Goal: Book appointment/travel/reservation

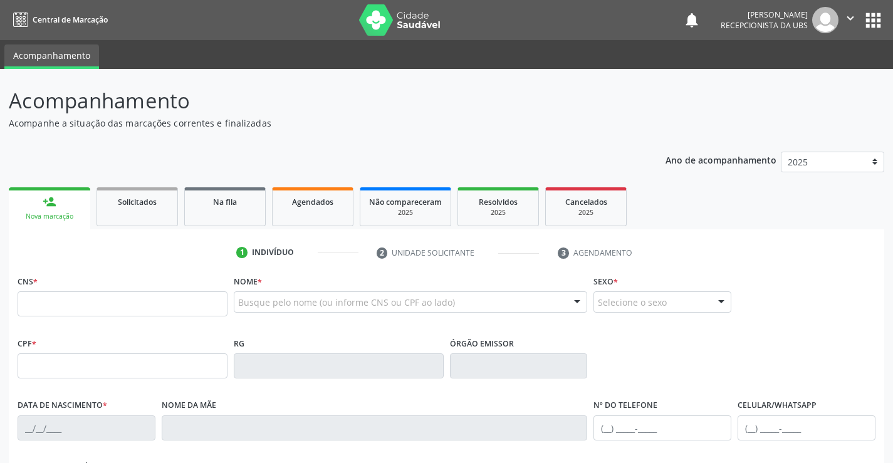
click at [64, 205] on link "person_add Nova marcação" at bounding box center [49, 208] width 81 height 42
click at [61, 299] on input "text" at bounding box center [123, 303] width 210 height 25
type input "209 2783 9274 0003"
type input "019.932.294-50"
type input "[DATE]"
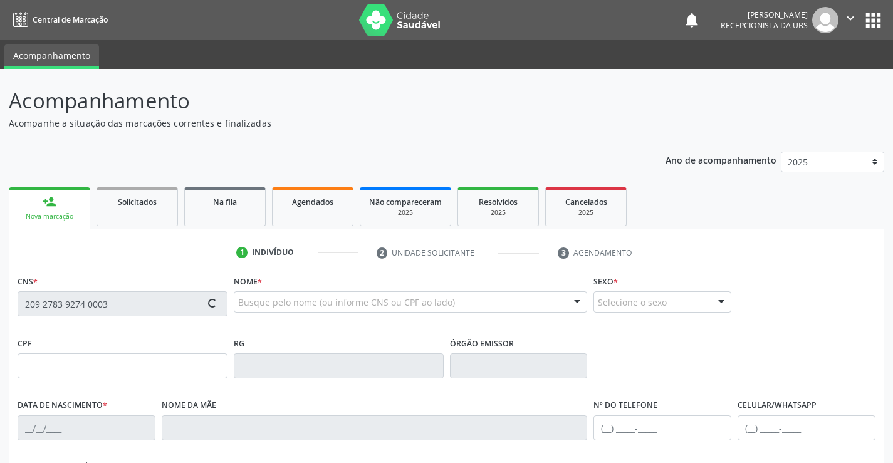
type input "[PERSON_NAME]"
type input "[PHONE_NUMBER]"
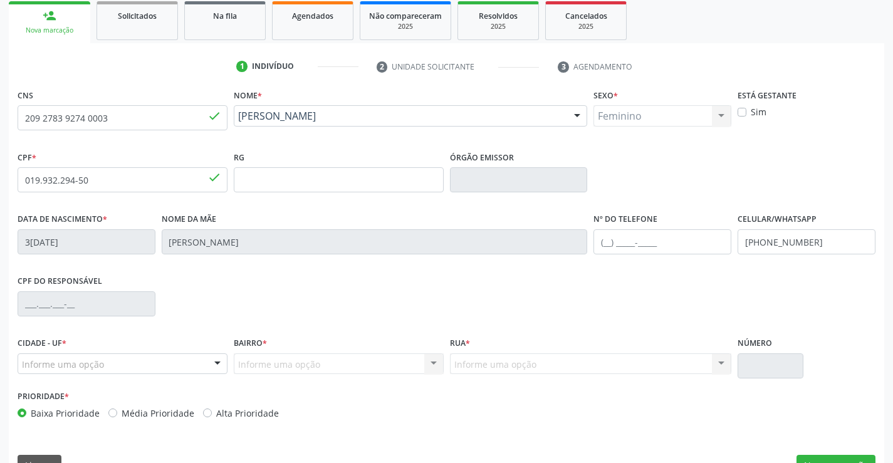
scroll to position [216, 0]
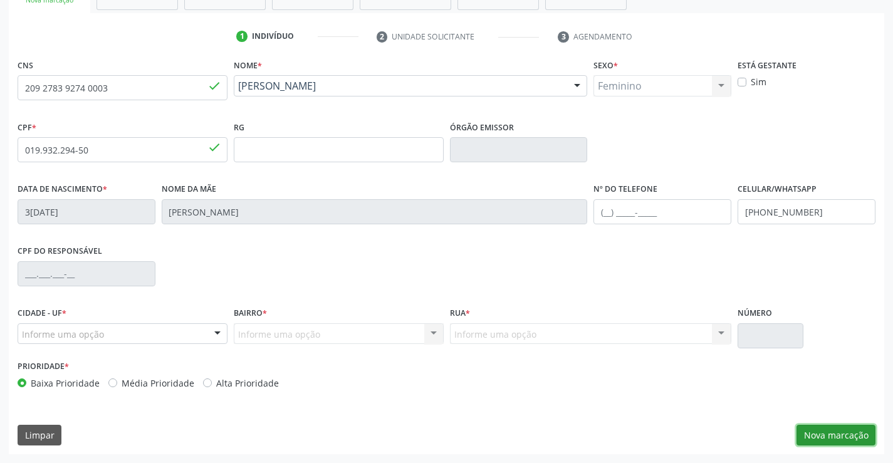
click at [833, 442] on button "Nova marcação" at bounding box center [835, 435] width 79 height 21
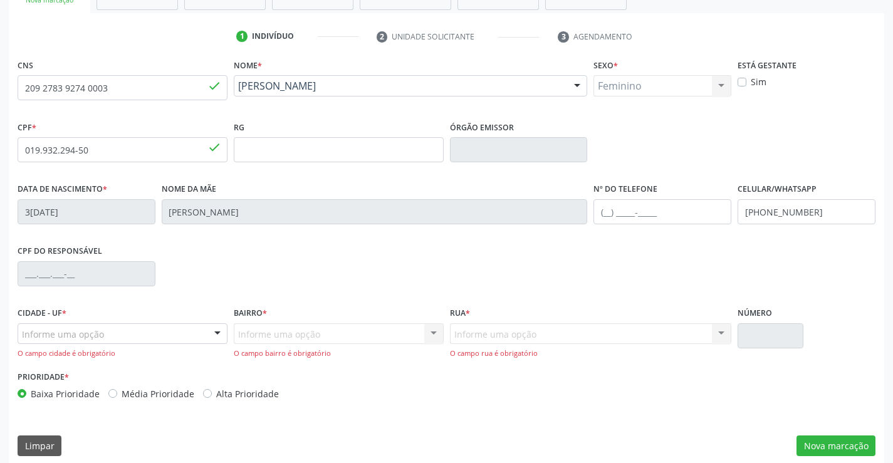
click at [211, 280] on div "CPF do responsável" at bounding box center [446, 273] width 864 height 62
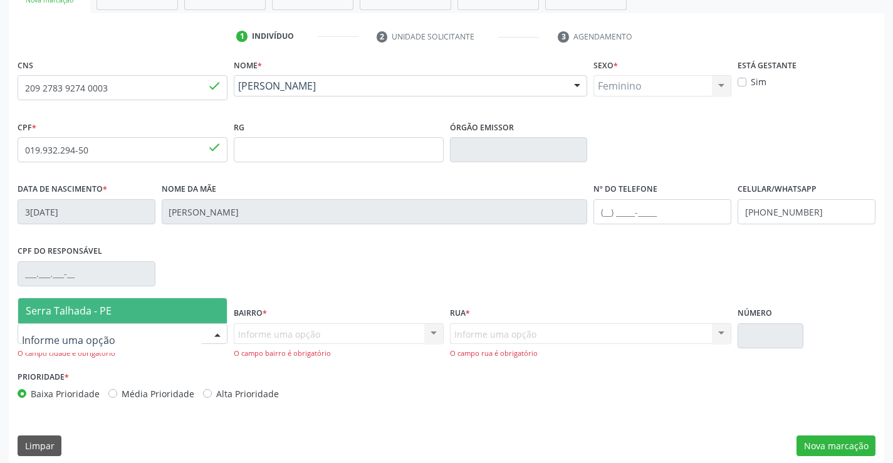
click at [152, 328] on div at bounding box center [123, 333] width 210 height 21
click at [105, 311] on span "Serra Talhada - PE" at bounding box center [69, 311] width 86 height 14
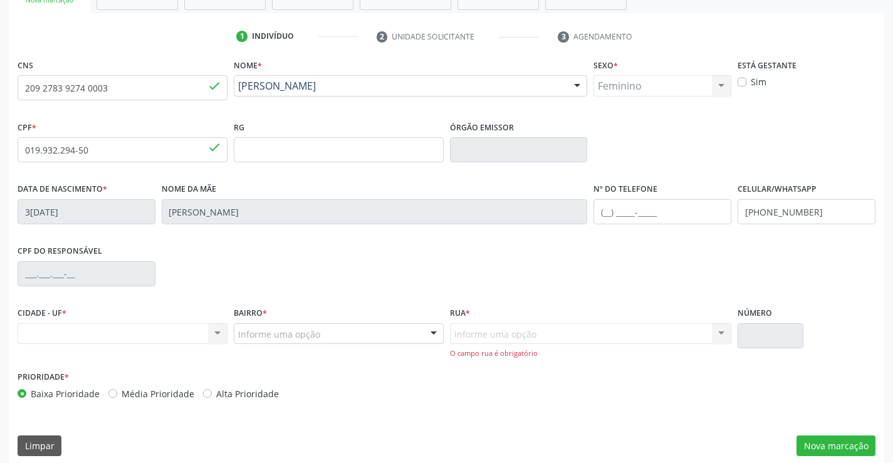
click at [330, 333] on div "Informe uma opção" at bounding box center [339, 333] width 210 height 21
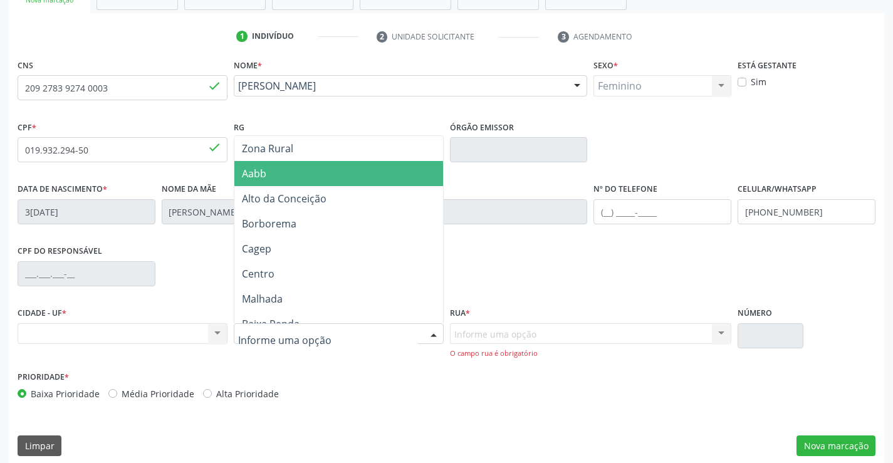
click at [301, 170] on span "Aabb" at bounding box center [338, 173] width 209 height 25
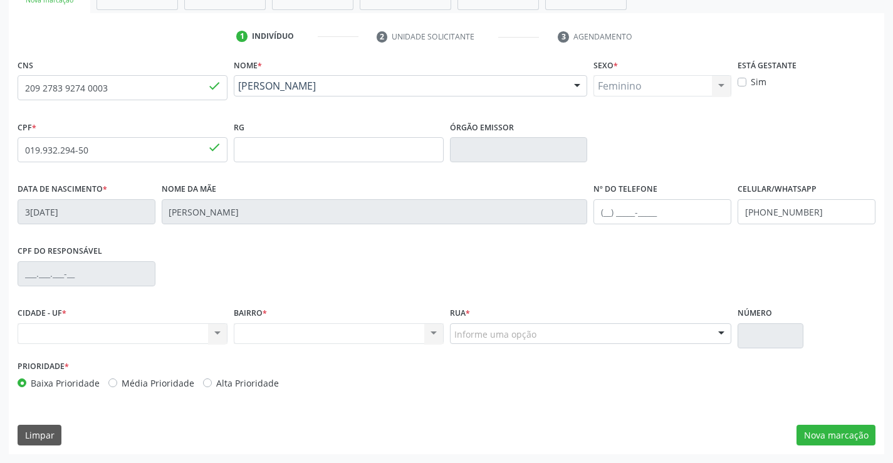
click at [369, 332] on div "Nenhum resultado encontrado para: " " Não há nenhuma opção para ser exibida." at bounding box center [339, 333] width 210 height 21
click at [365, 335] on div "Nenhum resultado encontrado para: " " Não há nenhuma opção para ser exibida." at bounding box center [339, 333] width 210 height 21
click at [160, 339] on div "Nenhum resultado encontrado para: " " Não há nenhuma opção para ser exibida." at bounding box center [123, 333] width 210 height 21
click at [221, 333] on div "Nenhum resultado encontrado para: " " Não há nenhuma opção para ser exibida." at bounding box center [123, 333] width 210 height 21
click at [851, 439] on button "Nova marcação" at bounding box center [835, 435] width 79 height 21
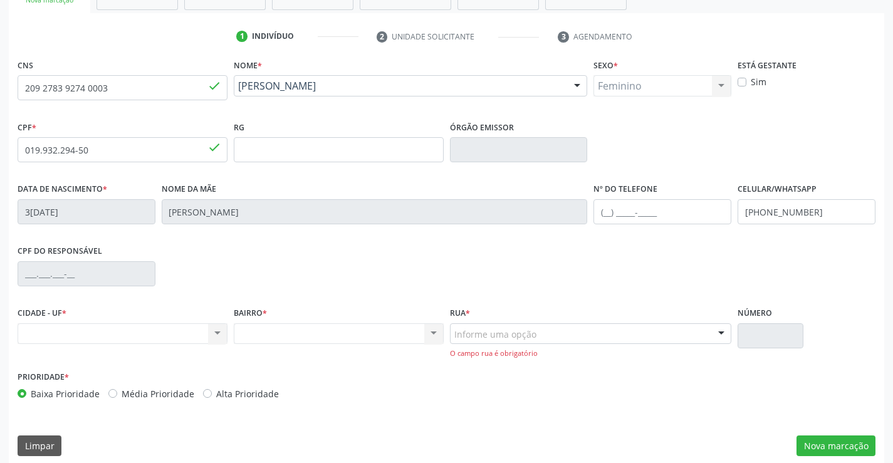
click at [432, 333] on div "Nenhum resultado encontrado para: " " Não há nenhuma opção para ser exibida." at bounding box center [339, 333] width 210 height 21
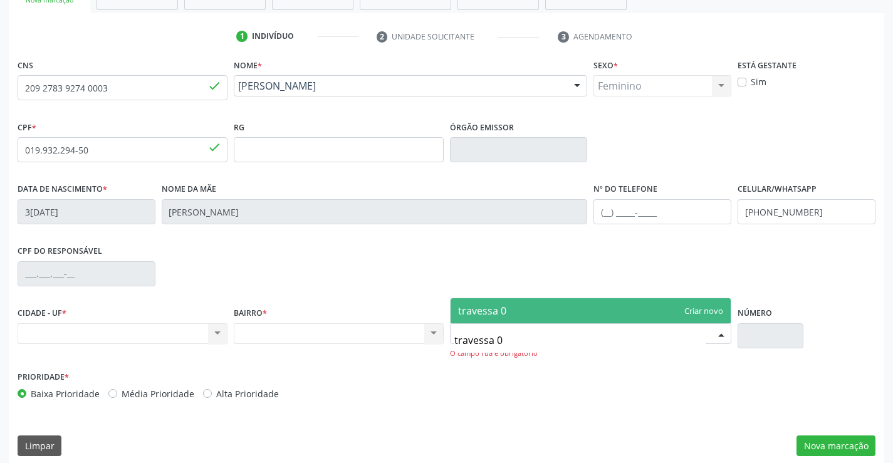
type input "travessa 05"
click at [478, 313] on span "travessa 05" at bounding box center [485, 311] width 54 height 14
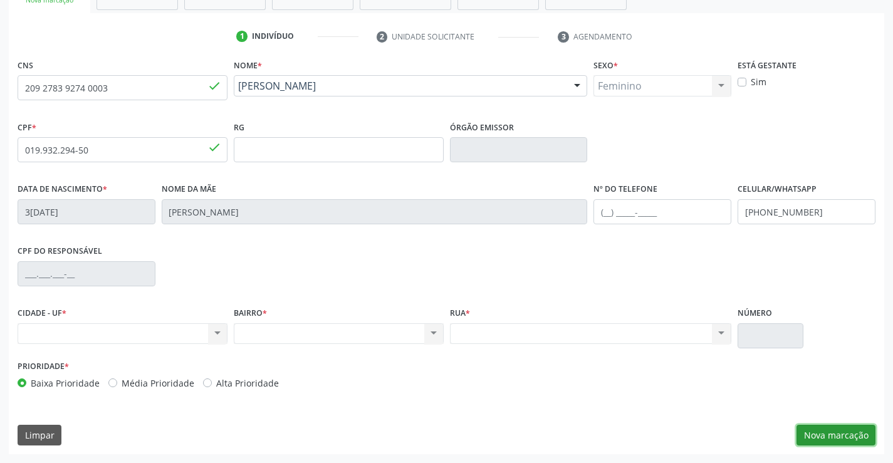
click at [846, 442] on button "Nova marcação" at bounding box center [835, 435] width 79 height 21
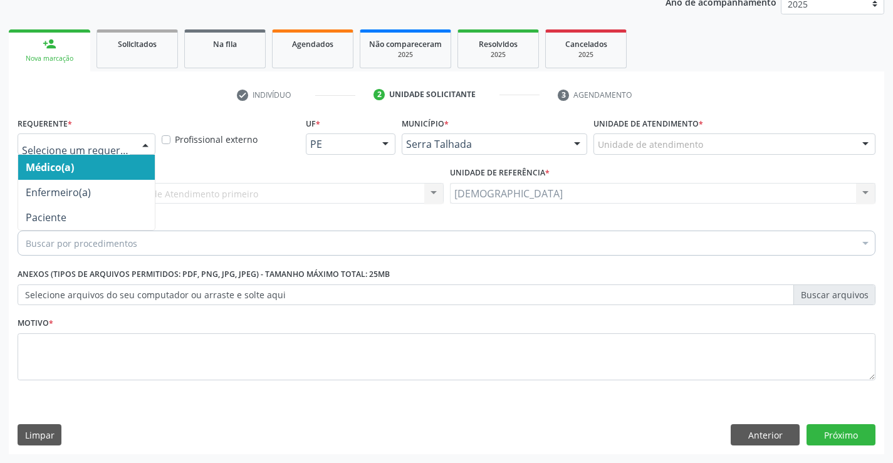
click at [145, 140] on div at bounding box center [145, 144] width 19 height 21
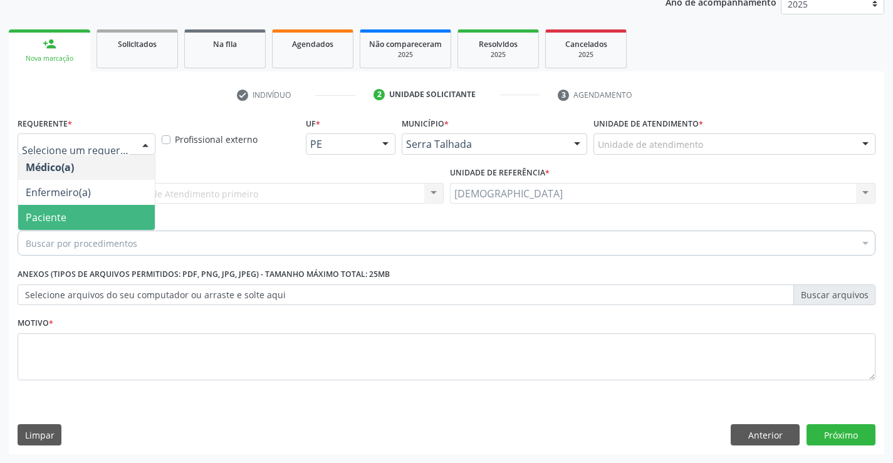
click at [60, 213] on span "Paciente" at bounding box center [46, 218] width 41 height 14
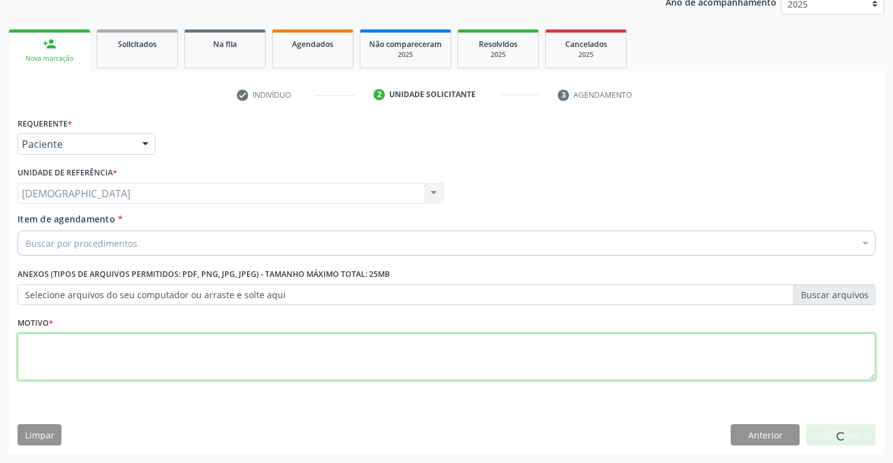
click at [21, 364] on textarea at bounding box center [447, 357] width 858 height 48
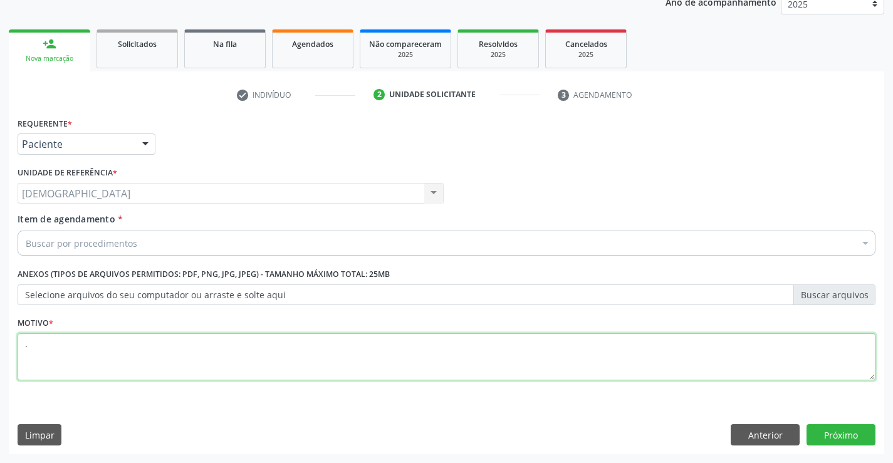
type textarea "."
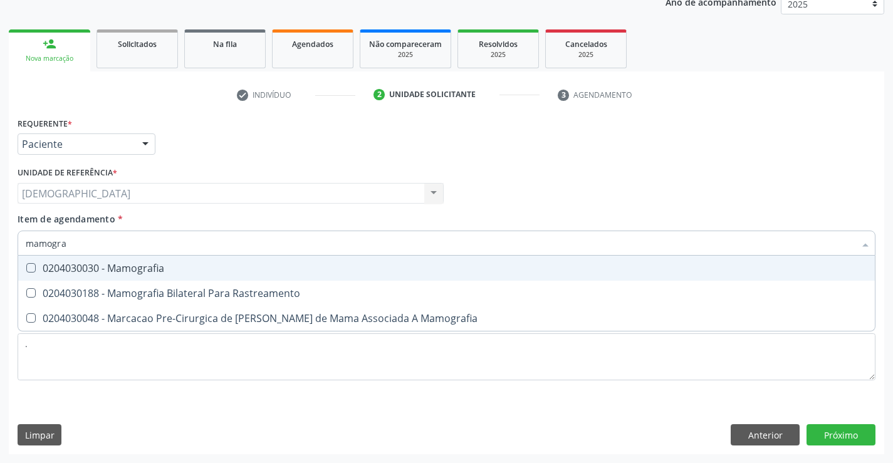
type input "mamograf"
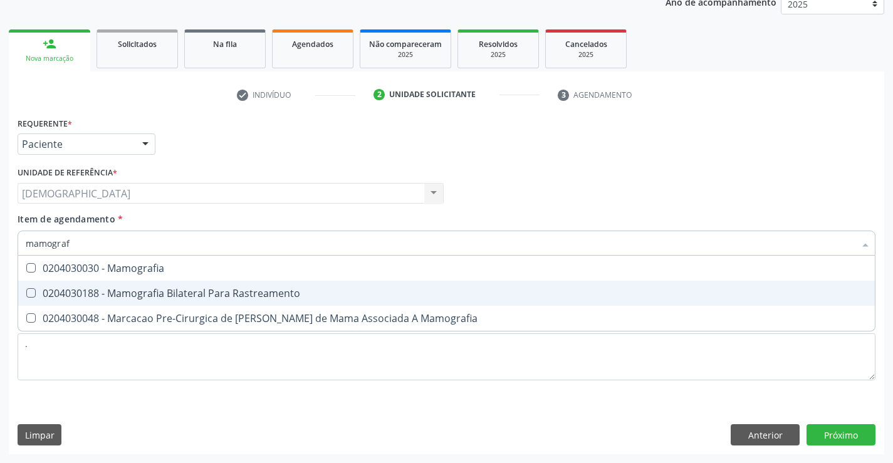
click at [127, 302] on span "0204030188 - Mamografia Bilateral Para Rastreamento" at bounding box center [446, 293] width 856 height 25
checkbox Rastreamento "true"
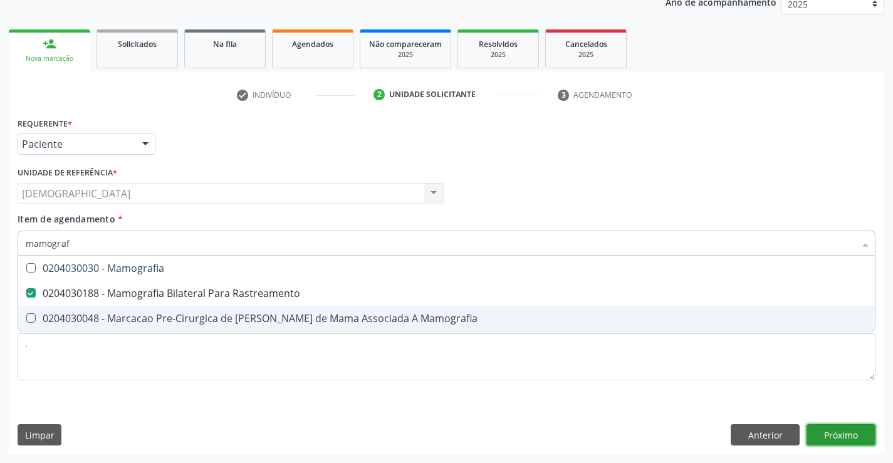
click at [861, 429] on div "Requerente * Paciente Médico(a) Enfermeiro(a) Paciente Nenhum resultado encontr…" at bounding box center [446, 284] width 875 height 340
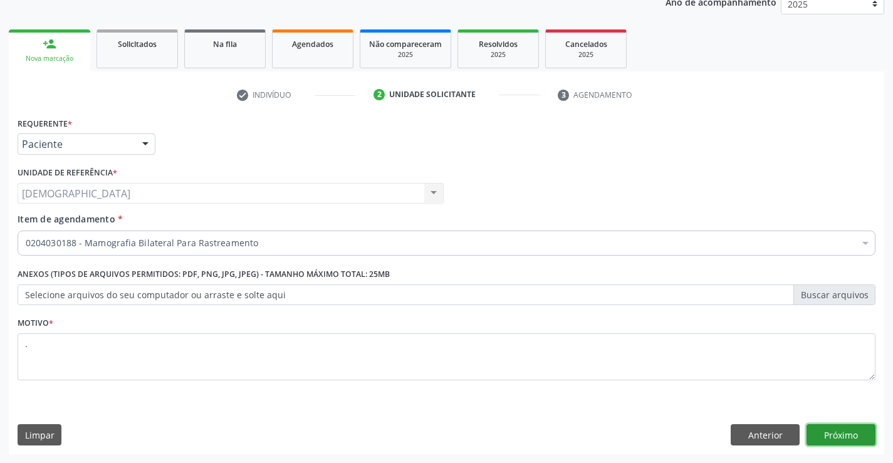
click at [846, 435] on button "Próximo" at bounding box center [840, 434] width 69 height 21
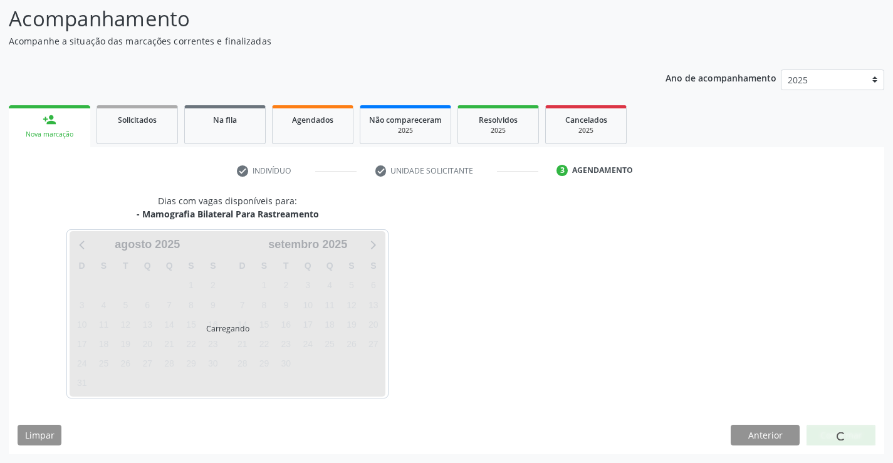
scroll to position [82, 0]
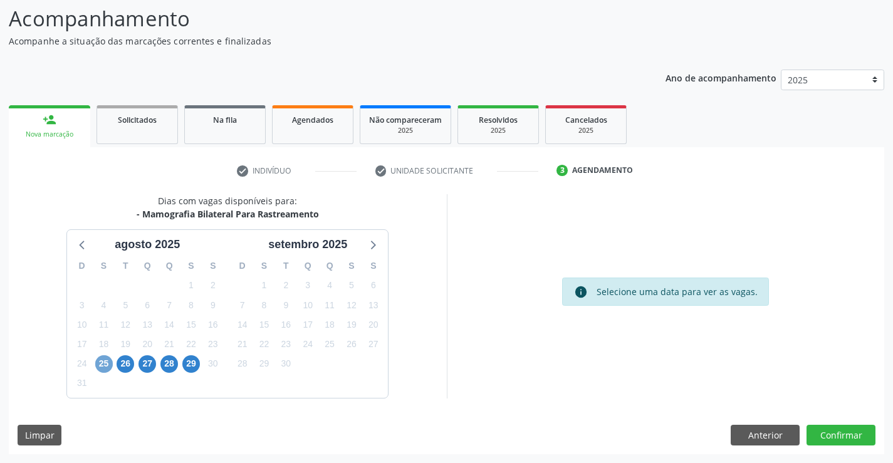
click at [100, 366] on span "25" at bounding box center [104, 364] width 18 height 18
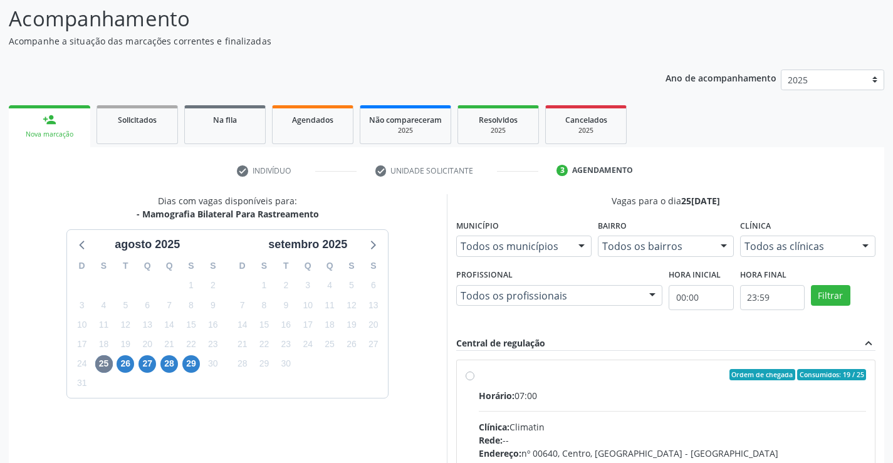
click at [511, 375] on div "Ordem de chegada Consumidos: 19 / 25" at bounding box center [673, 374] width 388 height 11
click at [474, 375] on input "Ordem de chegada Consumidos: 19 / 25 Horário: 07:00 Clínica: Climatin Rede: -- …" at bounding box center [469, 374] width 9 height 11
radio input "true"
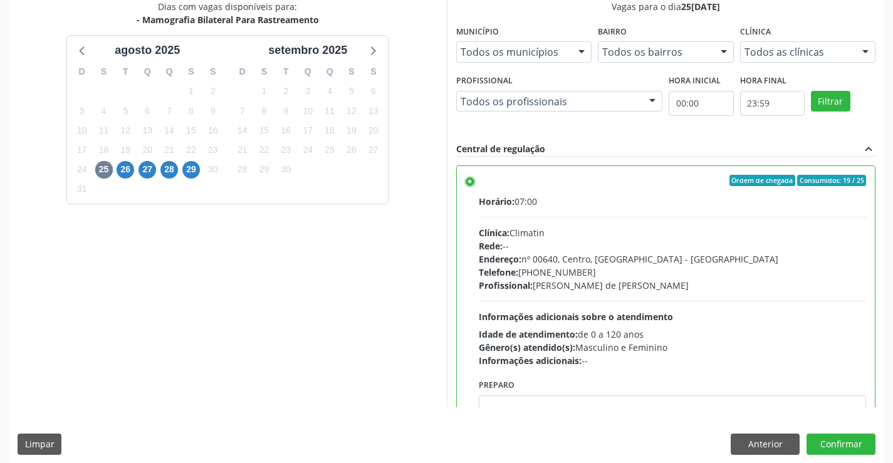
scroll to position [283, 0]
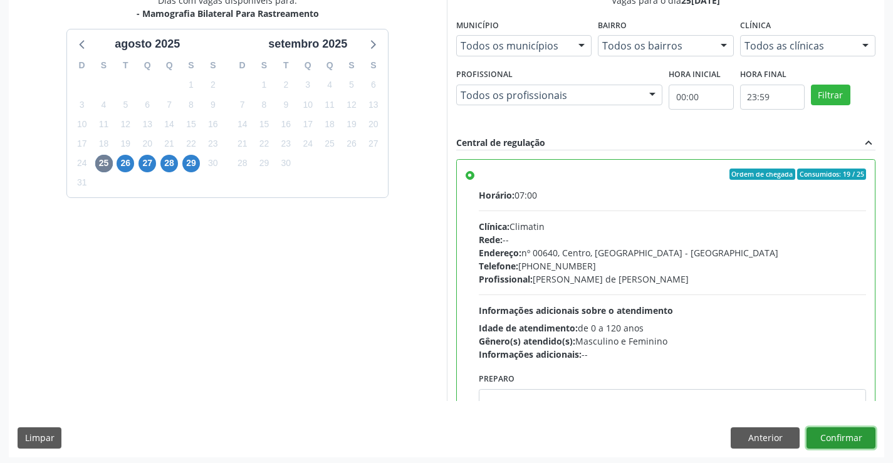
click at [850, 432] on button "Confirmar" at bounding box center [840, 437] width 69 height 21
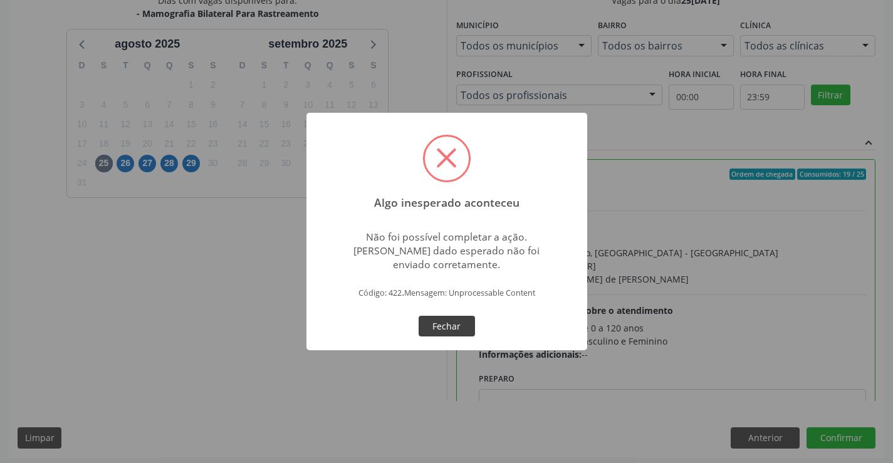
click at [449, 326] on button "Fechar" at bounding box center [447, 326] width 56 height 21
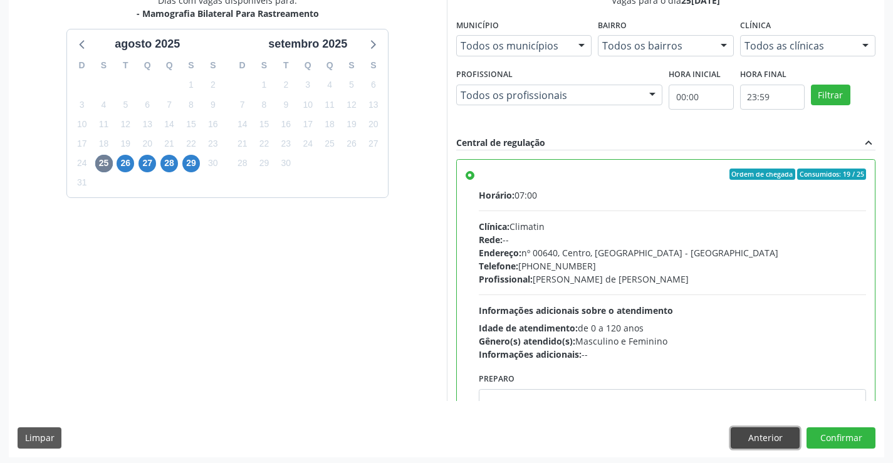
click at [764, 439] on button "Anterior" at bounding box center [765, 437] width 69 height 21
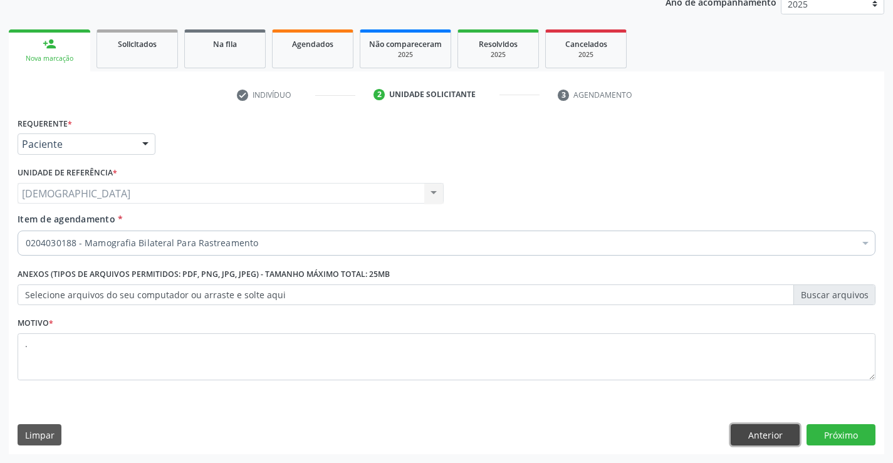
click at [772, 435] on button "Anterior" at bounding box center [765, 434] width 69 height 21
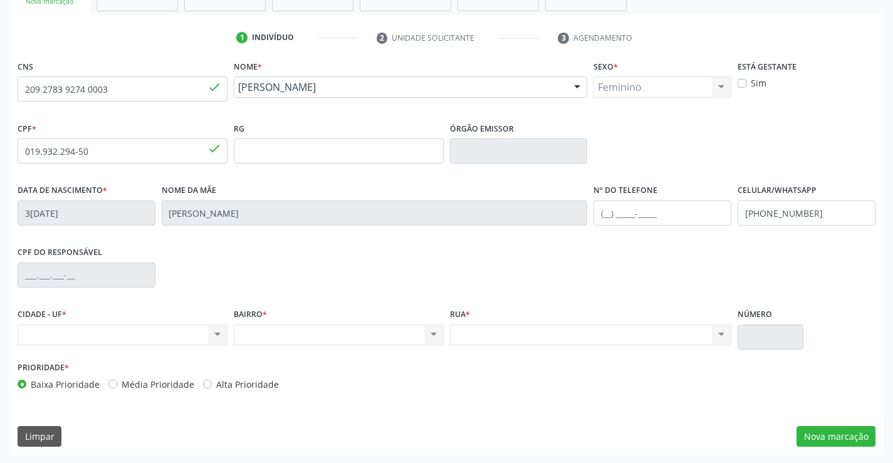
scroll to position [216, 0]
click at [843, 432] on button "Nova marcação" at bounding box center [835, 435] width 79 height 21
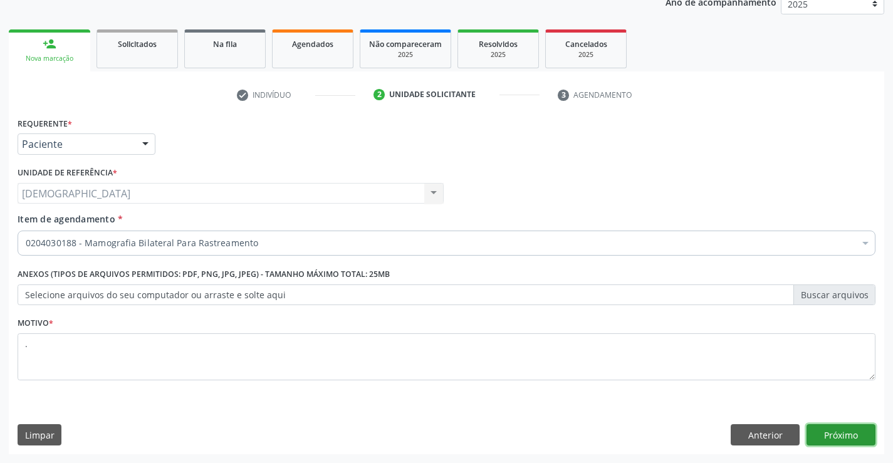
click at [867, 440] on button "Próximo" at bounding box center [840, 434] width 69 height 21
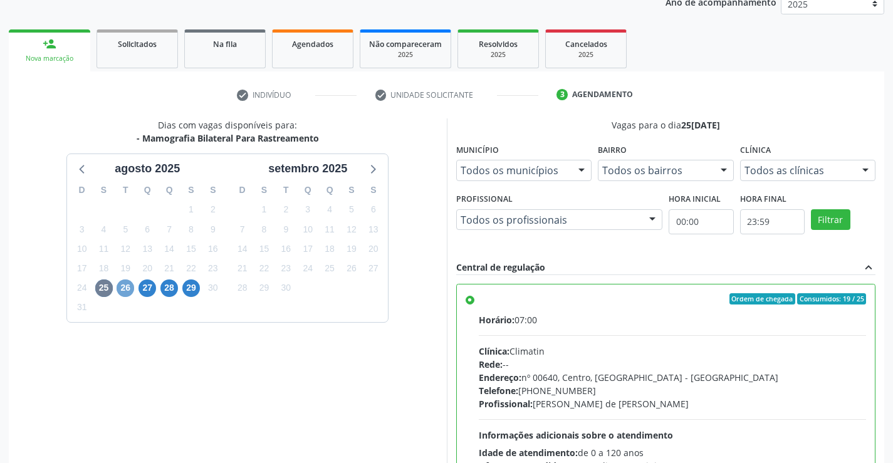
click at [122, 289] on span "26" at bounding box center [126, 288] width 18 height 18
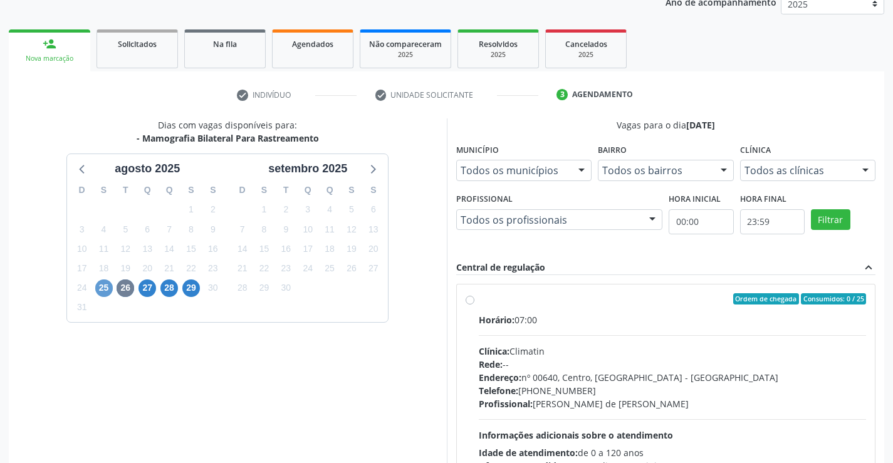
click at [100, 363] on div "Dias com vagas disponíveis para: - Mamografia Bilateral Para Rastreamento agost…" at bounding box center [228, 310] width 438 height 385
click at [98, 289] on span "25" at bounding box center [104, 288] width 18 height 18
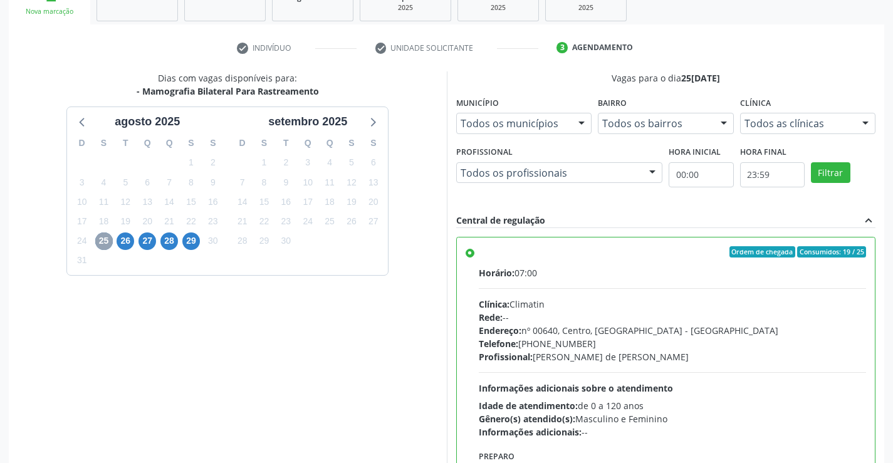
scroll to position [286, 0]
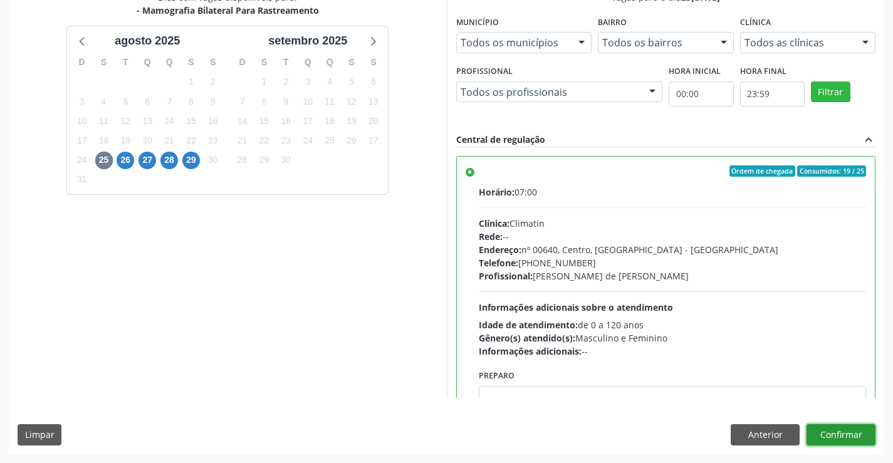
click at [845, 430] on button "Confirmar" at bounding box center [840, 434] width 69 height 21
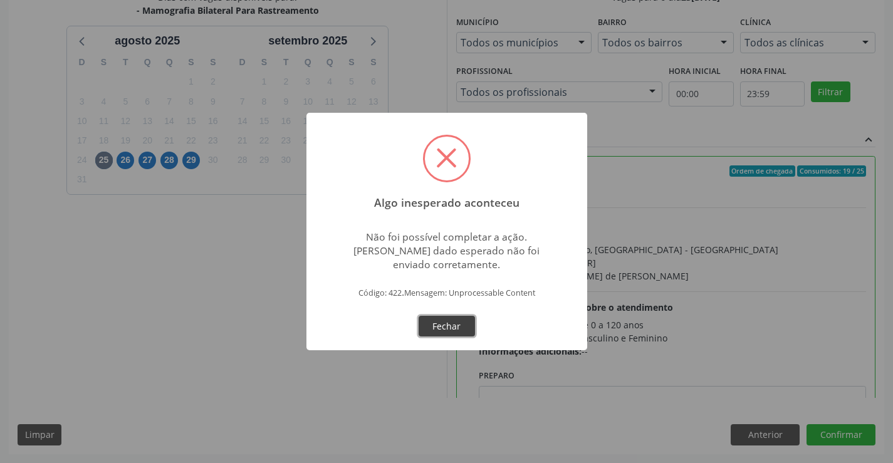
click at [460, 325] on button "Fechar" at bounding box center [447, 326] width 56 height 21
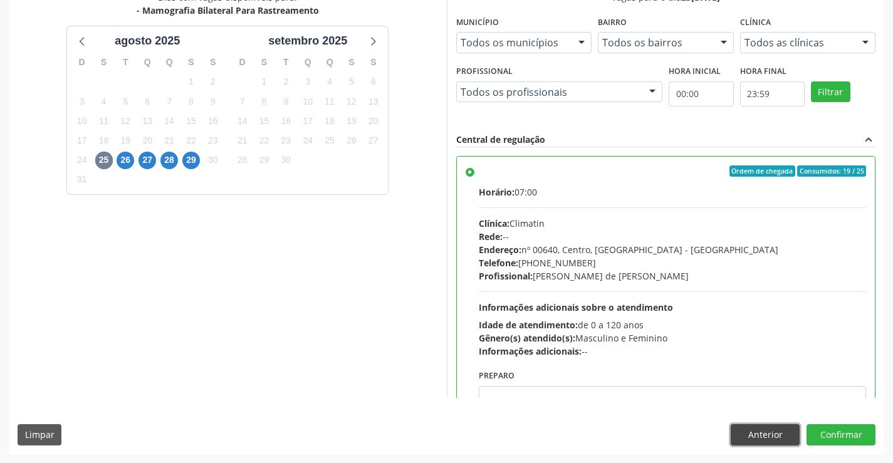
click at [760, 426] on button "Anterior" at bounding box center [765, 434] width 69 height 21
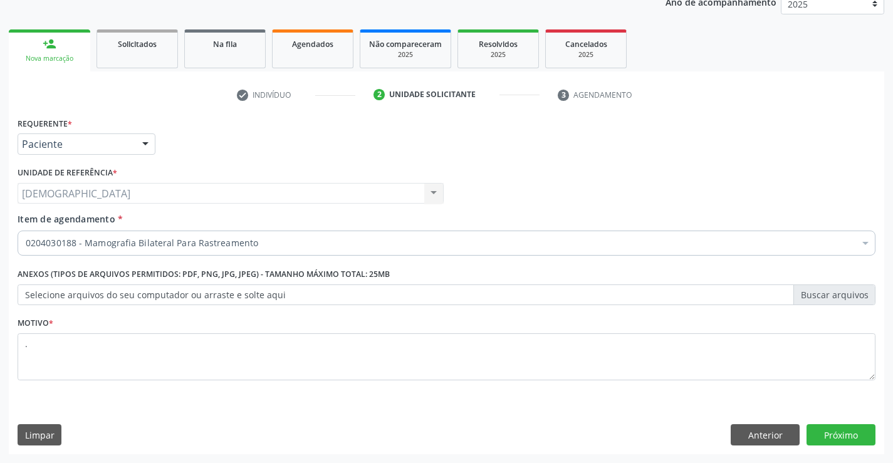
scroll to position [158, 0]
click at [786, 435] on button "Anterior" at bounding box center [765, 434] width 69 height 21
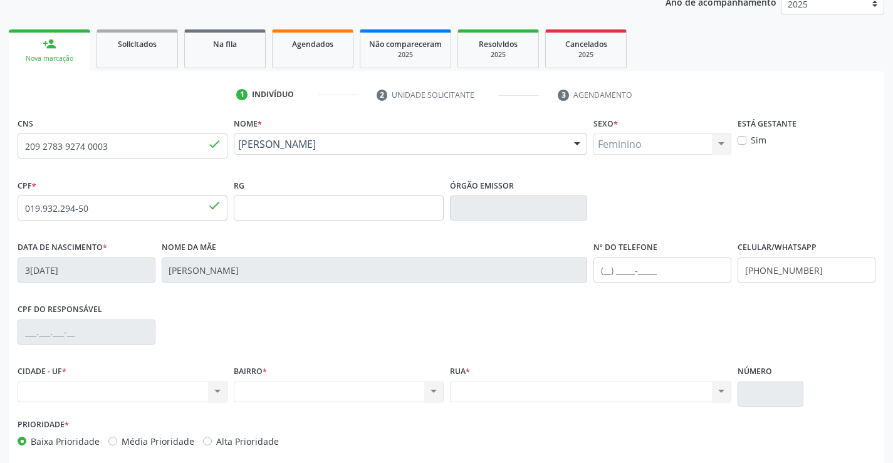
scroll to position [216, 0]
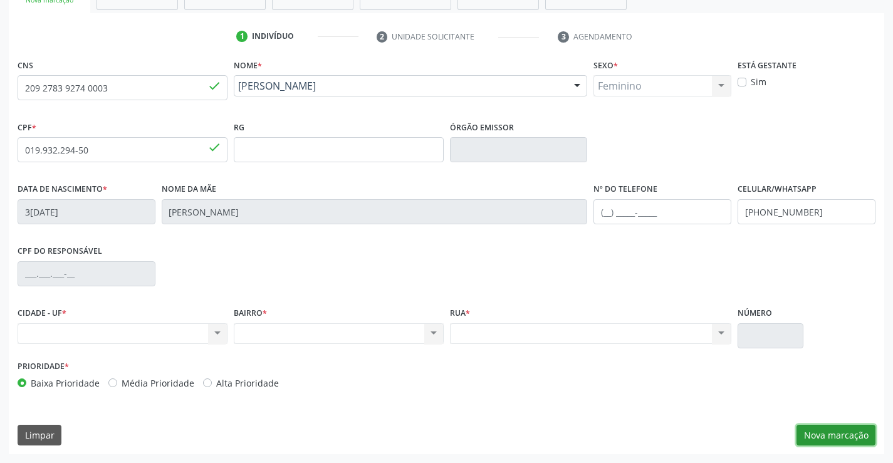
click at [818, 436] on button "Nova marcação" at bounding box center [835, 435] width 79 height 21
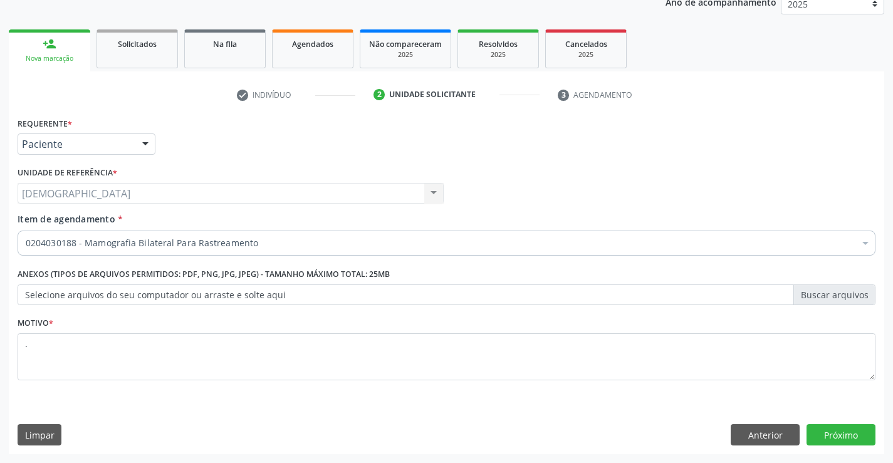
scroll to position [158, 0]
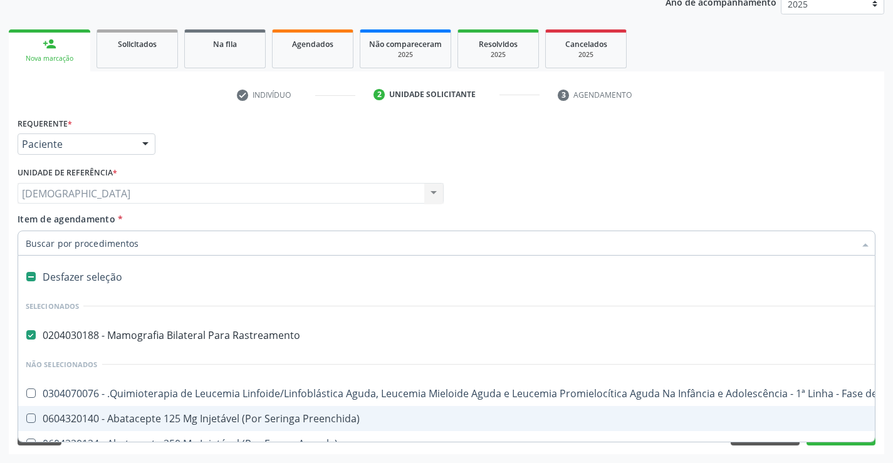
click at [865, 244] on div at bounding box center [865, 244] width 19 height 21
click at [55, 278] on div "Desfazer seleção" at bounding box center [513, 276] width 991 height 25
checkbox Rastreamento "false"
click at [207, 123] on div "Requerente * Paciente Médico(a) Enfermeiro(a) Paciente Nenhum resultado encontr…" at bounding box center [446, 138] width 864 height 49
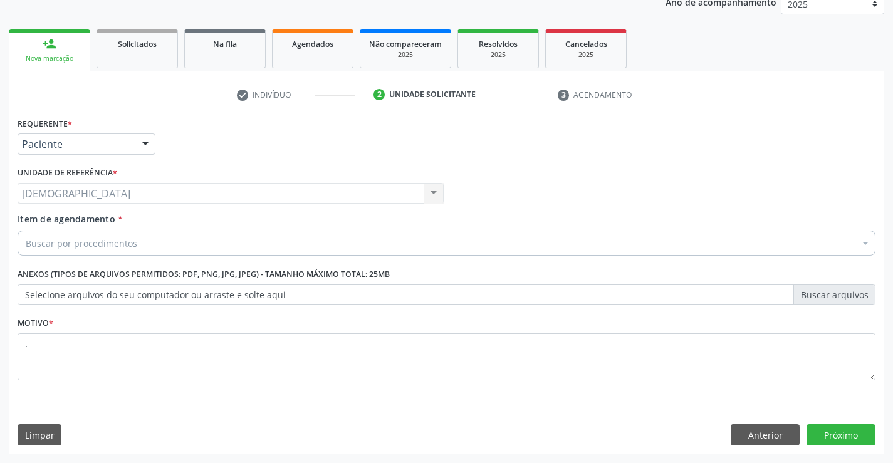
click at [838, 289] on label "Selecione arquivos do seu computador ou arraste e solte aqui" at bounding box center [447, 294] width 858 height 21
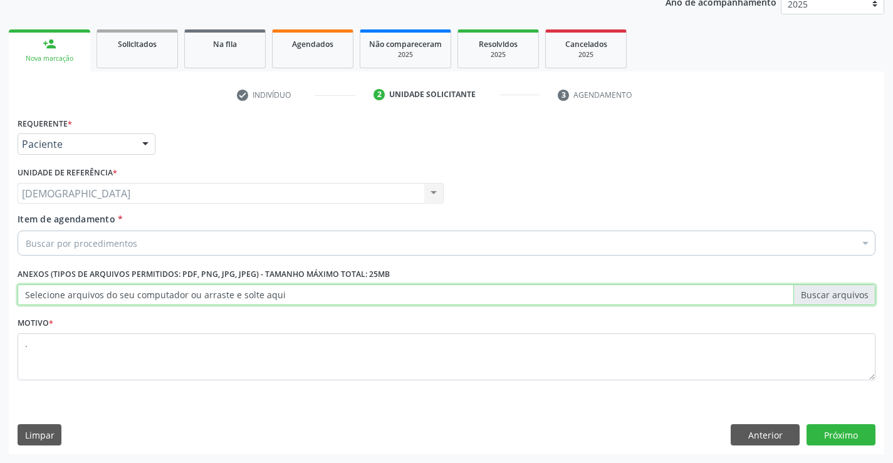
click at [838, 289] on input "Selecione arquivos do seu computador ou arraste e solte aqui" at bounding box center [447, 294] width 858 height 21
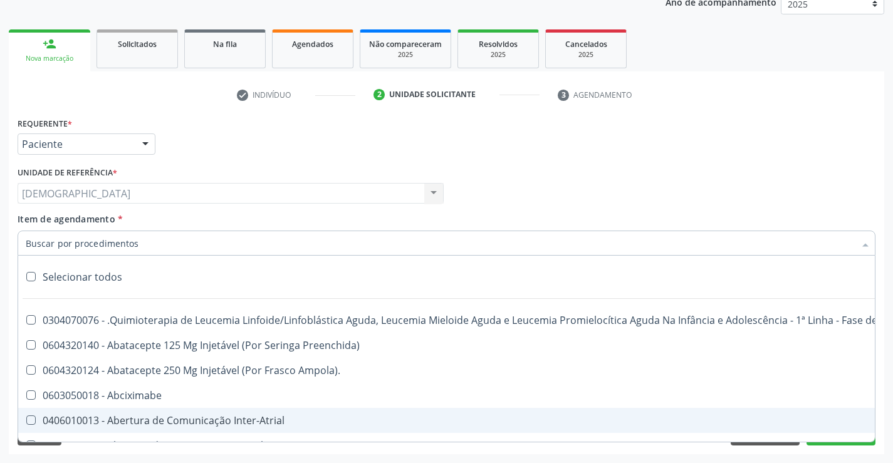
click at [174, 244] on div at bounding box center [447, 243] width 858 height 25
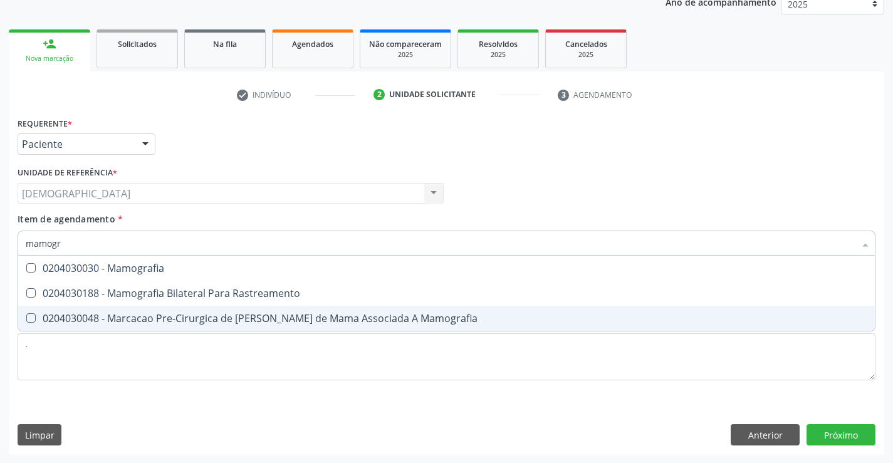
type input "mamogra"
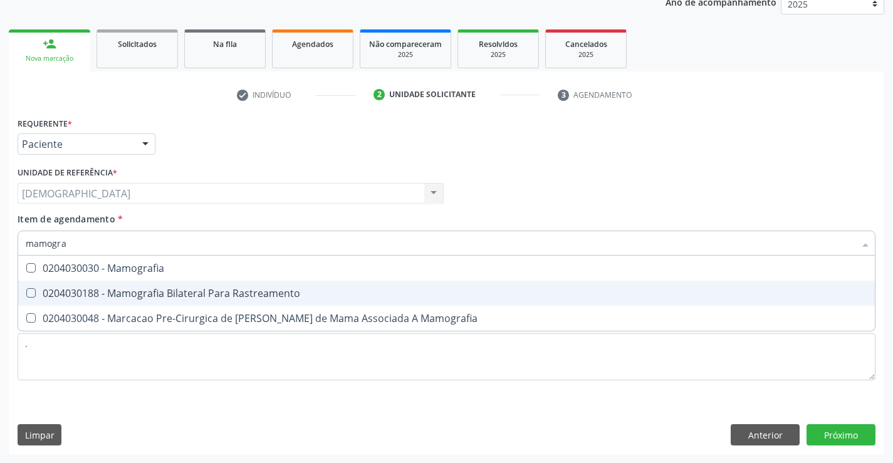
click at [159, 298] on div "0204030188 - Mamografia Bilateral Para Rastreamento" at bounding box center [446, 293] width 841 height 10
checkbox Rastreamento "true"
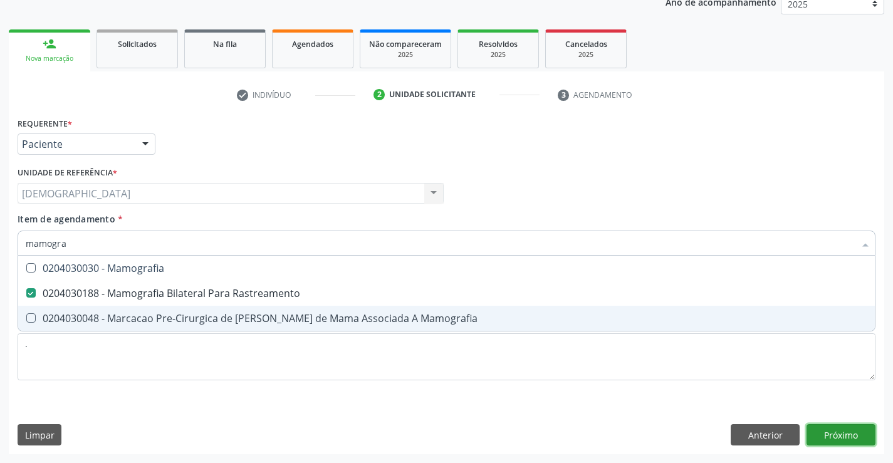
click at [821, 426] on div "Requerente * Paciente Médico(a) Enfermeiro(a) Paciente Nenhum resultado encontr…" at bounding box center [446, 284] width 875 height 340
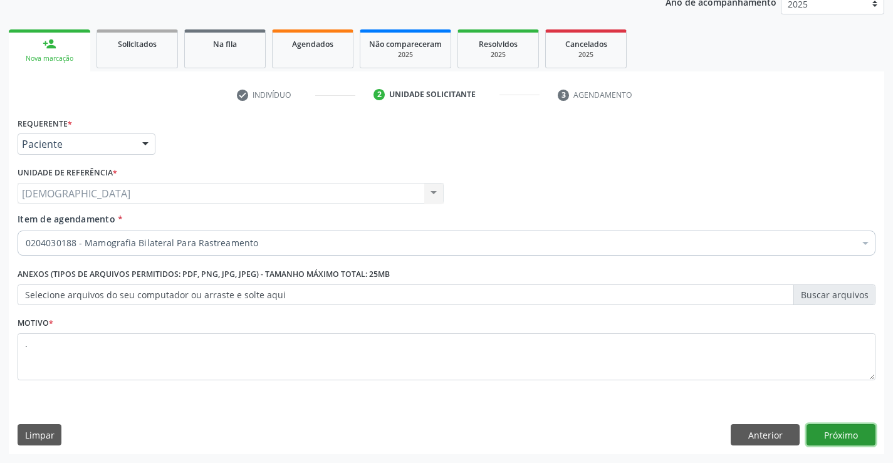
click at [839, 432] on button "Próximo" at bounding box center [840, 434] width 69 height 21
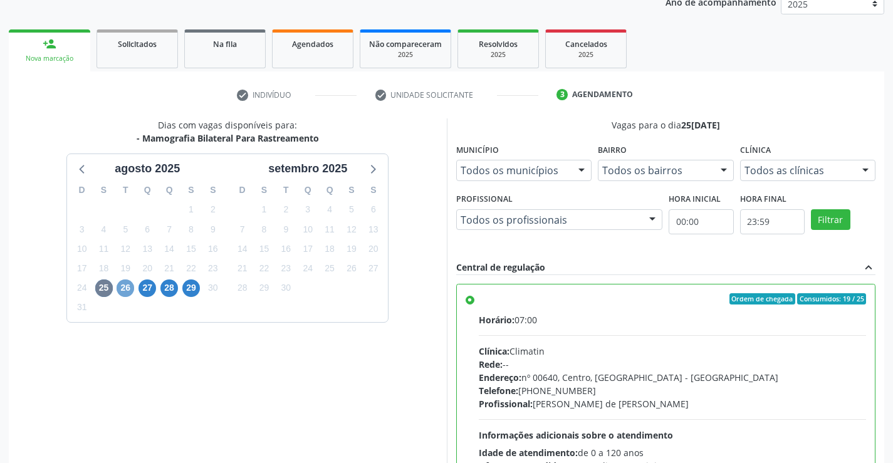
click at [118, 283] on span "26" at bounding box center [126, 288] width 18 height 18
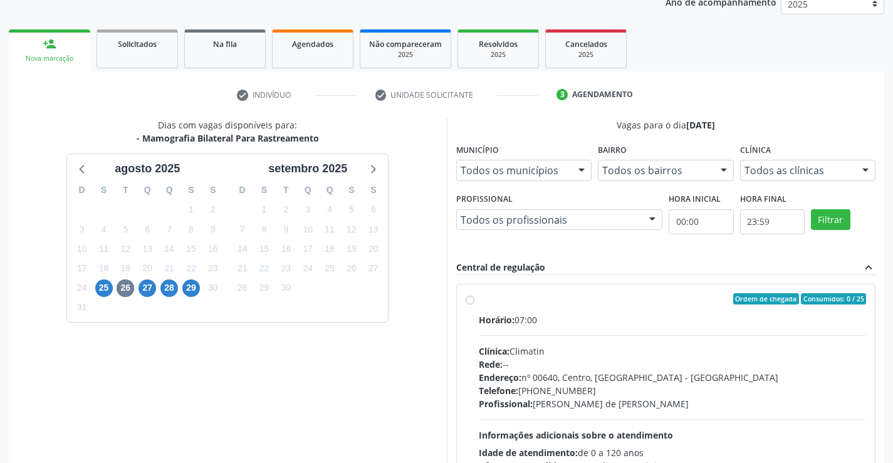
click at [488, 298] on div "Ordem de chegada Consumidos: 0 / 25" at bounding box center [673, 298] width 388 height 11
click at [474, 298] on input "Ordem de chegada Consumidos: 0 / 25 Horário: 07:00 Clínica: Climatin Rede: -- E…" at bounding box center [469, 298] width 9 height 11
radio input "true"
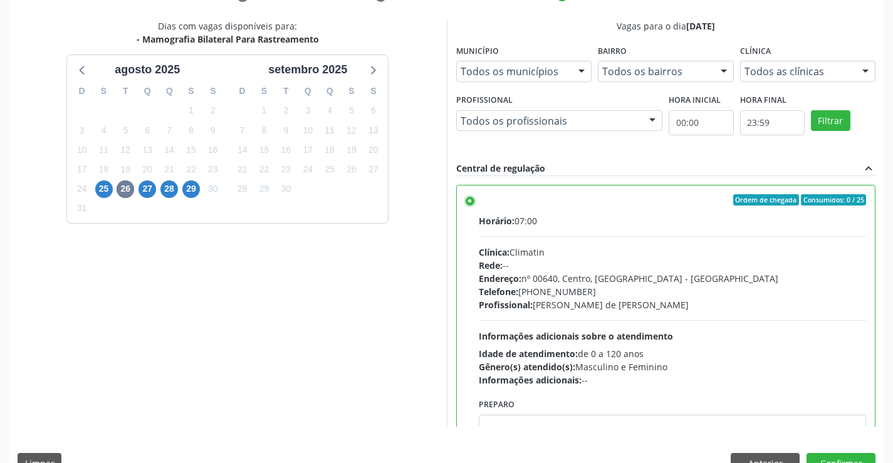
scroll to position [286, 0]
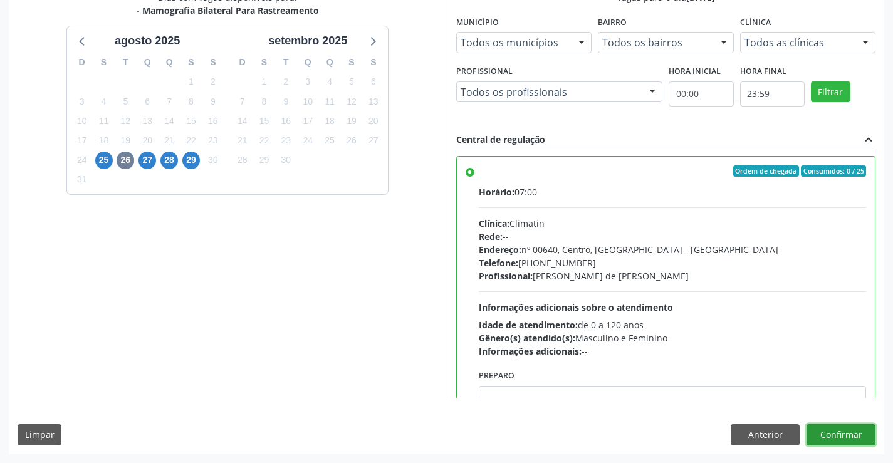
click at [838, 430] on button "Confirmar" at bounding box center [840, 434] width 69 height 21
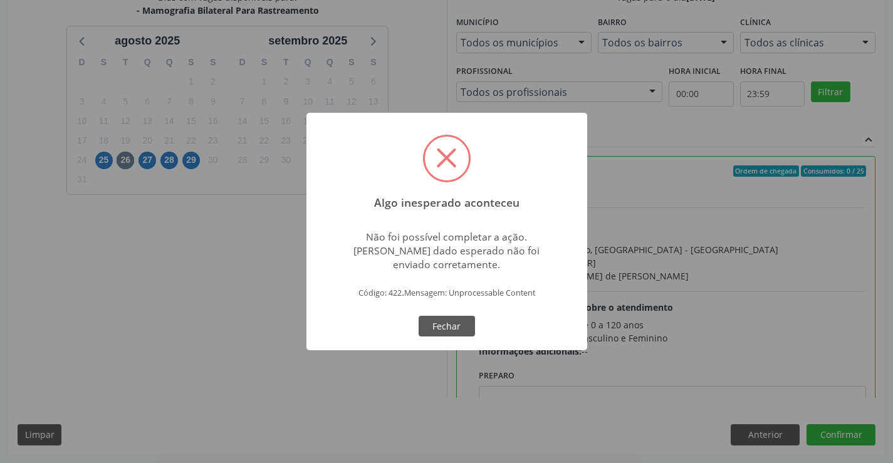
click at [435, 151] on span at bounding box center [447, 159] width 44 height 44
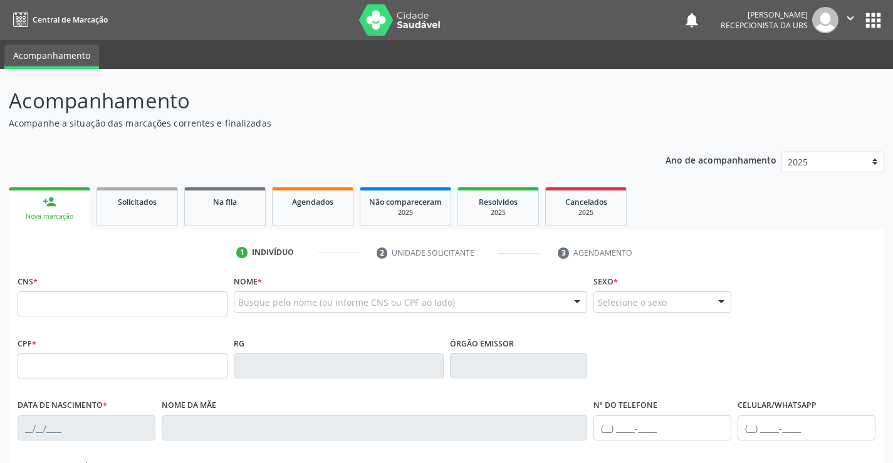
click at [65, 311] on input "text" at bounding box center [123, 303] width 210 height 25
type input "209 2783 9274 0003"
type input "019.932.294-50"
type input "[DATE]"
type input "[PERSON_NAME]"
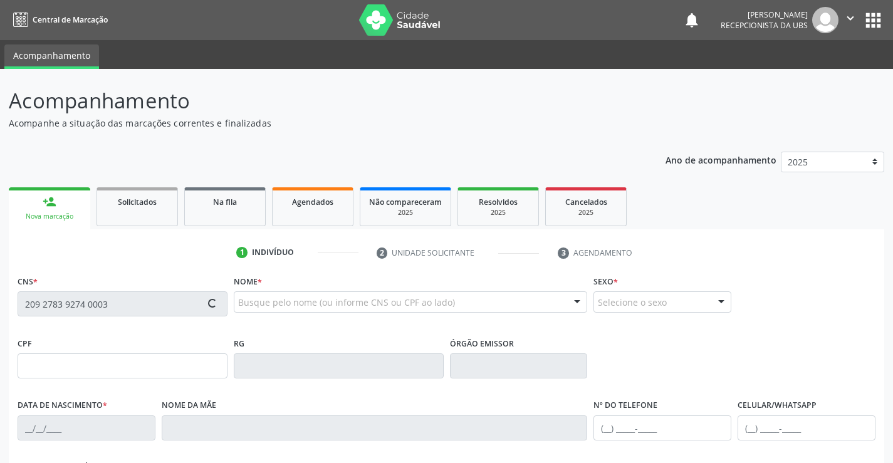
type input "[PHONE_NUMBER]"
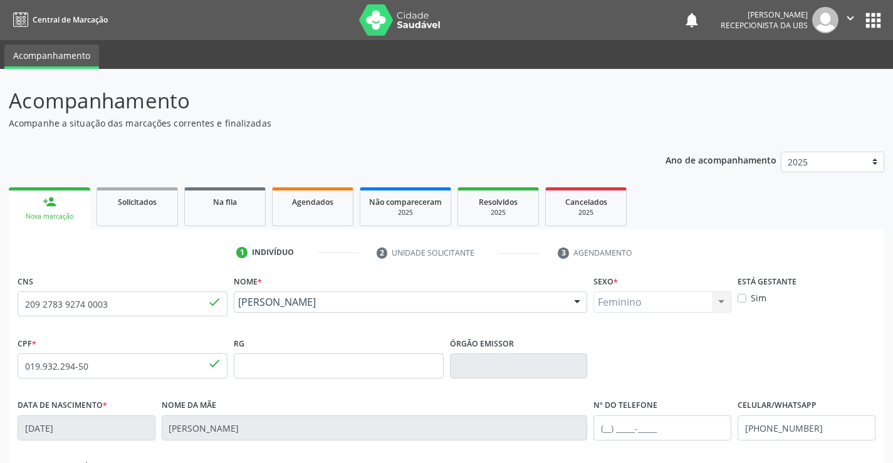
scroll to position [216, 0]
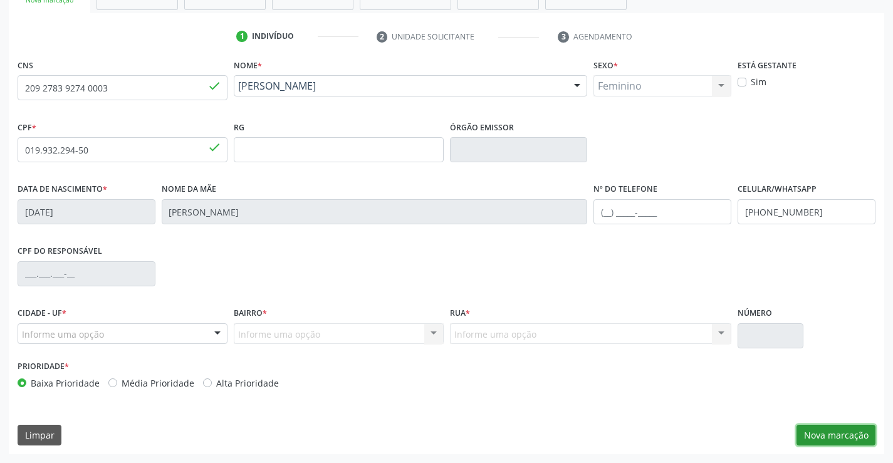
click at [853, 436] on button "Nova marcação" at bounding box center [835, 435] width 79 height 21
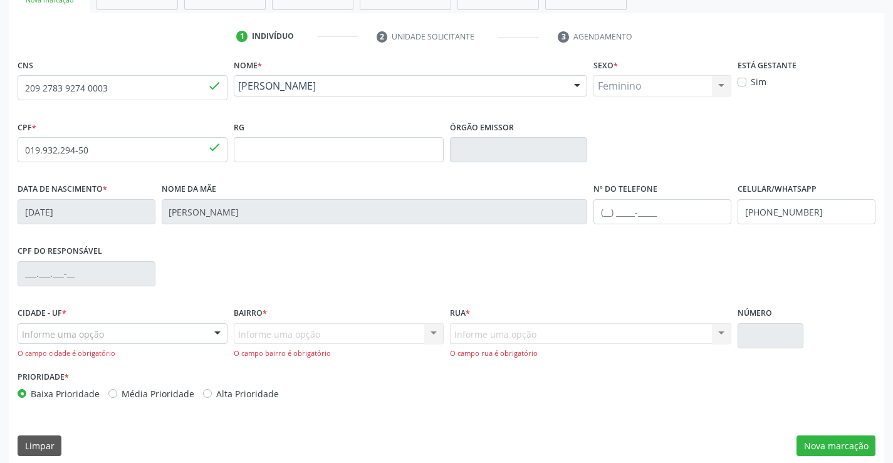
click at [213, 332] on div at bounding box center [217, 334] width 19 height 21
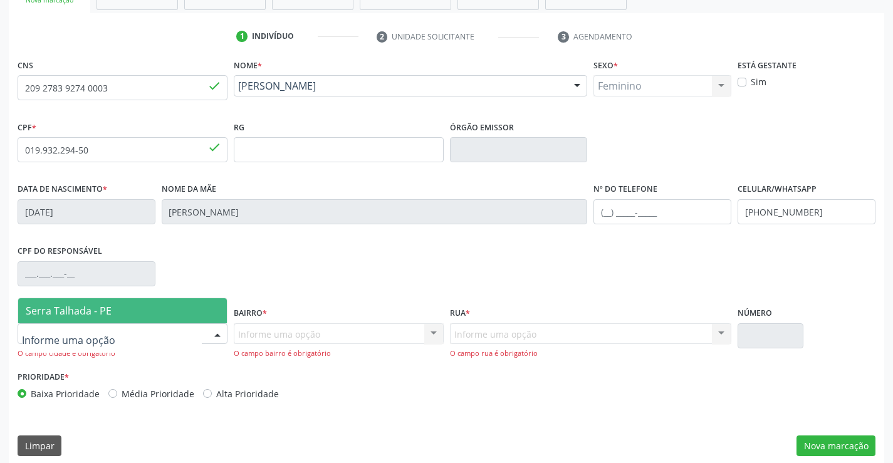
click at [170, 310] on span "Serra Talhada - PE" at bounding box center [122, 310] width 209 height 25
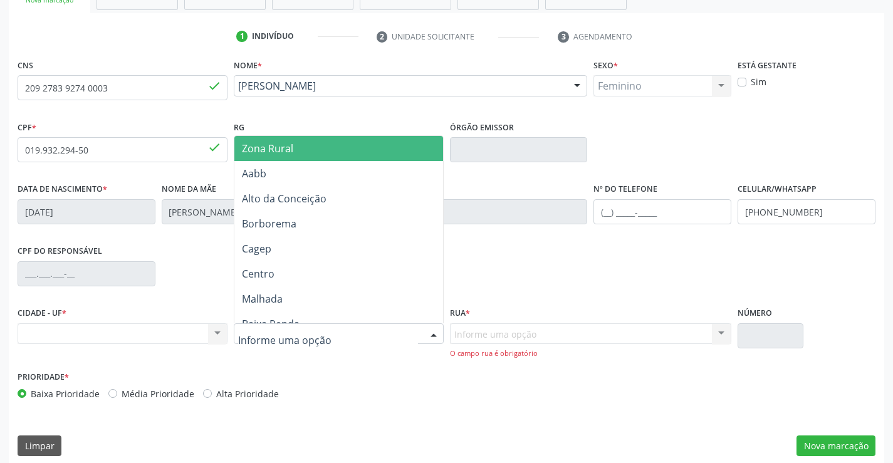
click at [297, 342] on div at bounding box center [339, 333] width 210 height 21
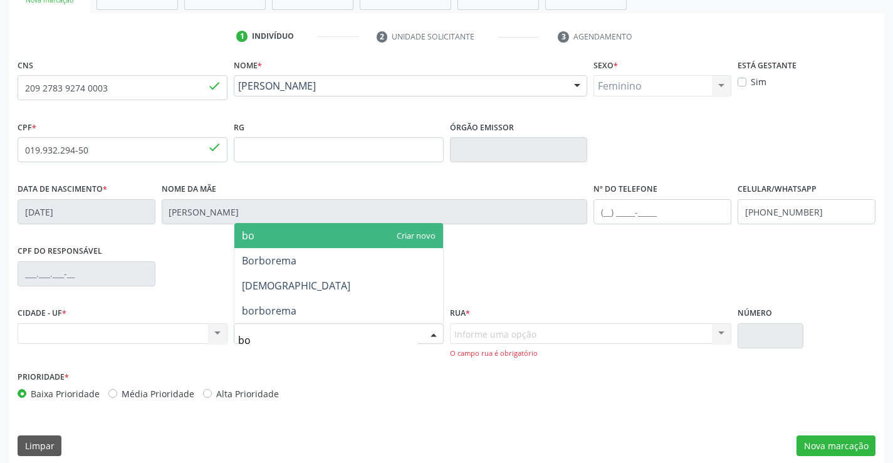
type input "bom"
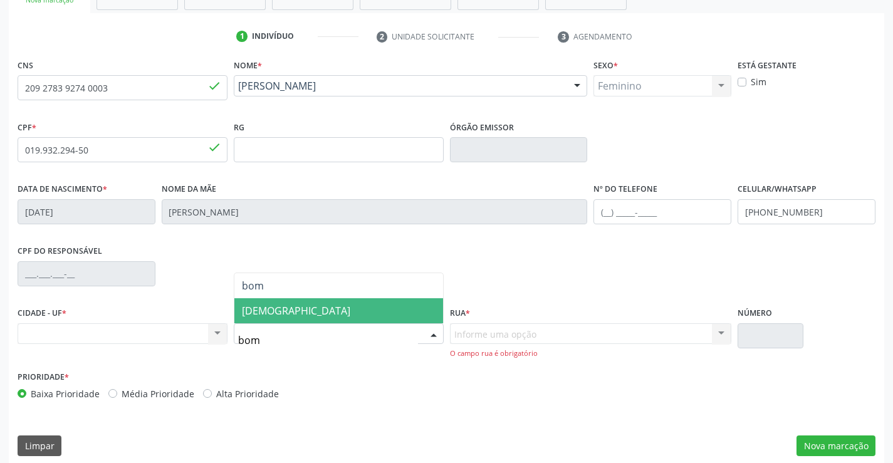
click at [291, 314] on span "[DEMOGRAPHIC_DATA]" at bounding box center [338, 310] width 209 height 25
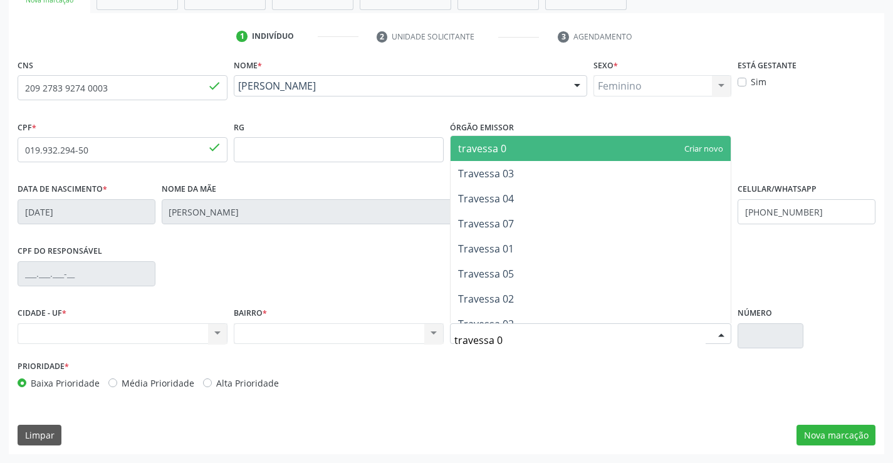
type input "travessa 05"
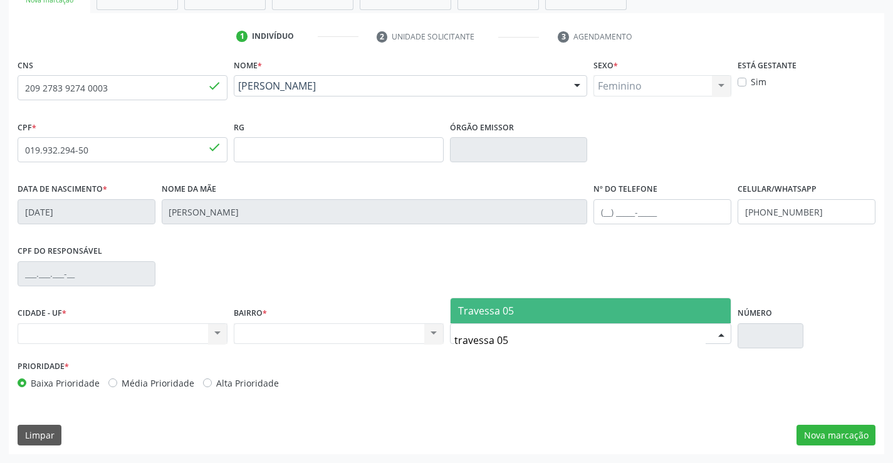
click at [464, 304] on span "Travessa 05" at bounding box center [486, 311] width 56 height 14
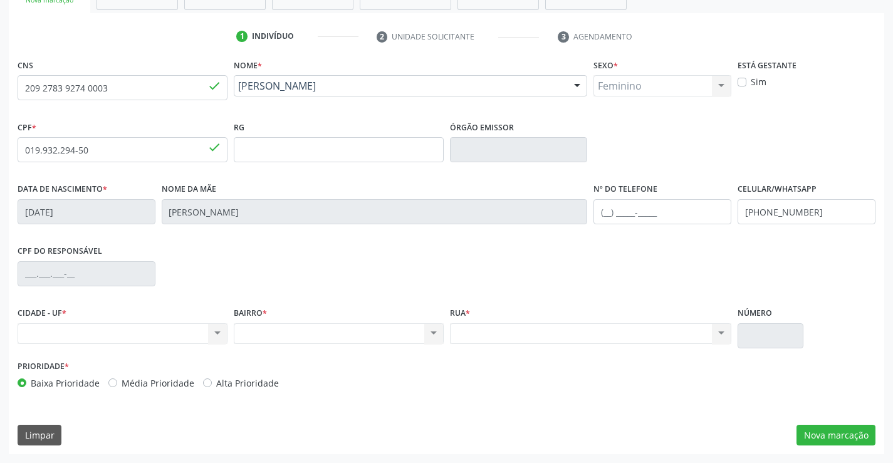
click at [216, 335] on div "Nenhum resultado encontrado para: " " Não há nenhuma opção para ser exibida." at bounding box center [123, 333] width 210 height 21
click at [219, 334] on div "Nenhum resultado encontrado para: " " Não há nenhuma opção para ser exibida." at bounding box center [123, 333] width 210 height 21
click at [604, 361] on div "Prioridade * Baixa Prioridade Média Prioridade Alta Prioridade" at bounding box center [446, 377] width 864 height 41
click at [63, 331] on div "Nenhum resultado encontrado para: " " Não há nenhuma opção para ser exibida." at bounding box center [123, 333] width 210 height 21
click at [216, 332] on div "Nenhum resultado encontrado para: " " Não há nenhuma opção para ser exibida." at bounding box center [123, 333] width 210 height 21
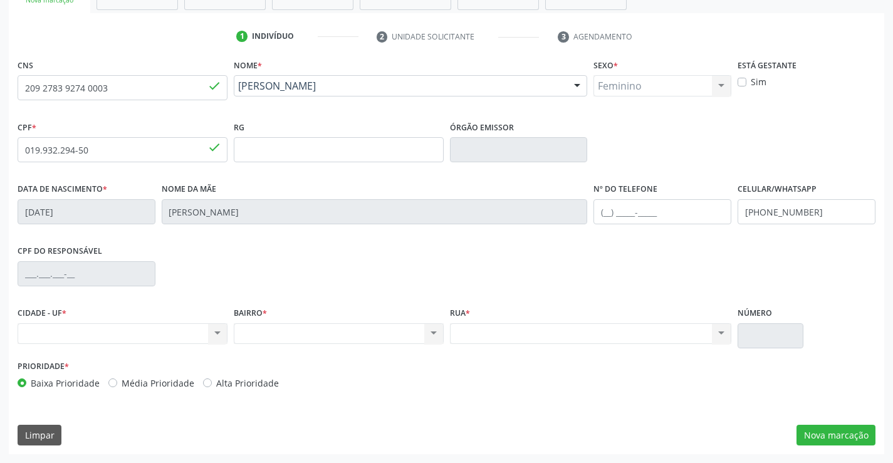
click at [216, 332] on div "Nenhum resultado encontrado para: " " Não há nenhuma opção para ser exibida." at bounding box center [123, 333] width 210 height 21
click at [808, 437] on button "Nova marcação" at bounding box center [835, 435] width 79 height 21
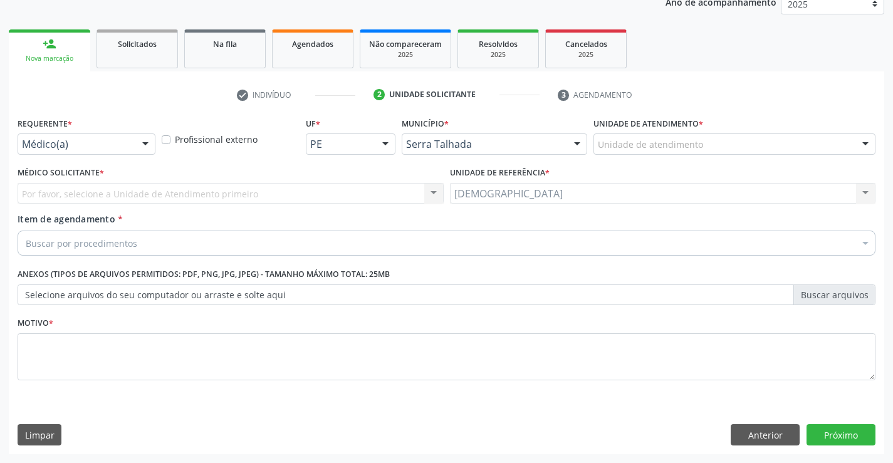
click at [147, 143] on div at bounding box center [145, 144] width 19 height 21
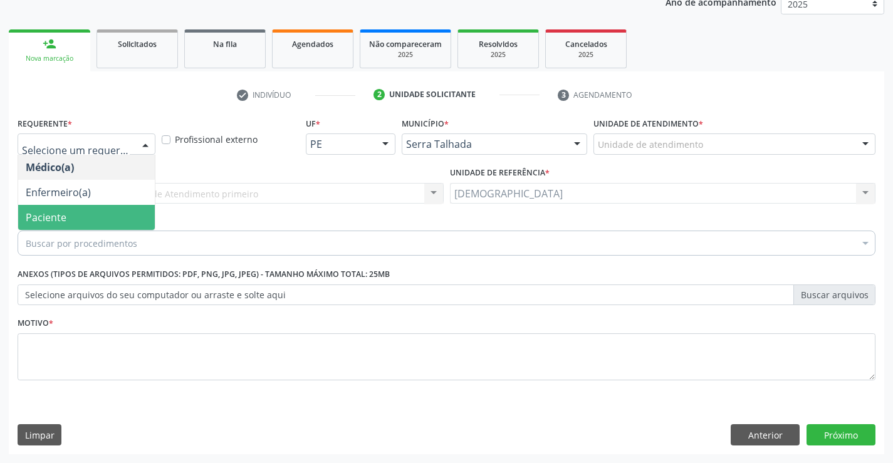
click at [34, 218] on span "Paciente" at bounding box center [46, 218] width 41 height 14
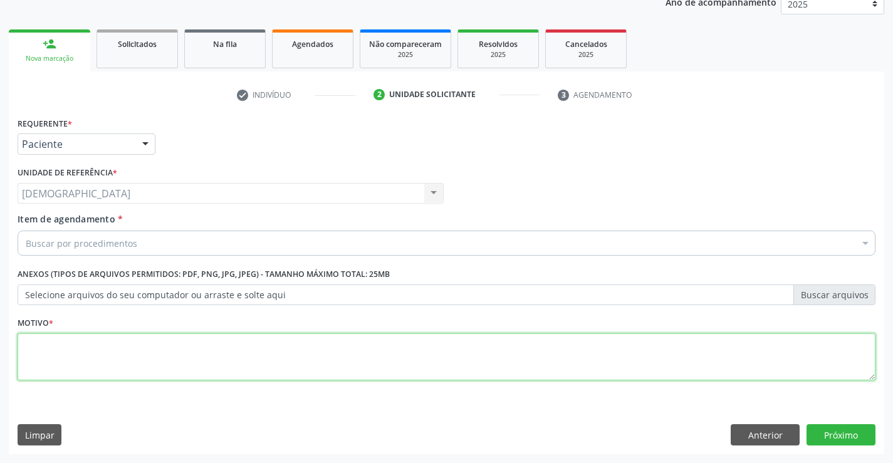
click at [41, 335] on textarea at bounding box center [447, 357] width 858 height 48
type textarea "."
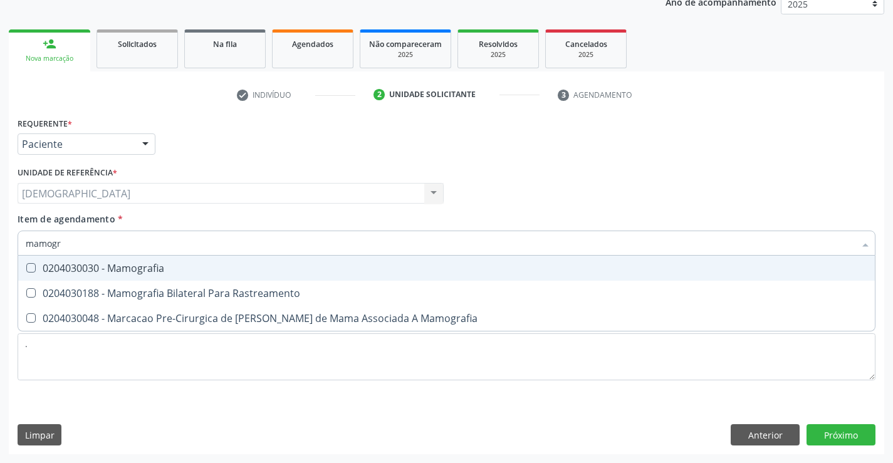
type input "mamogra"
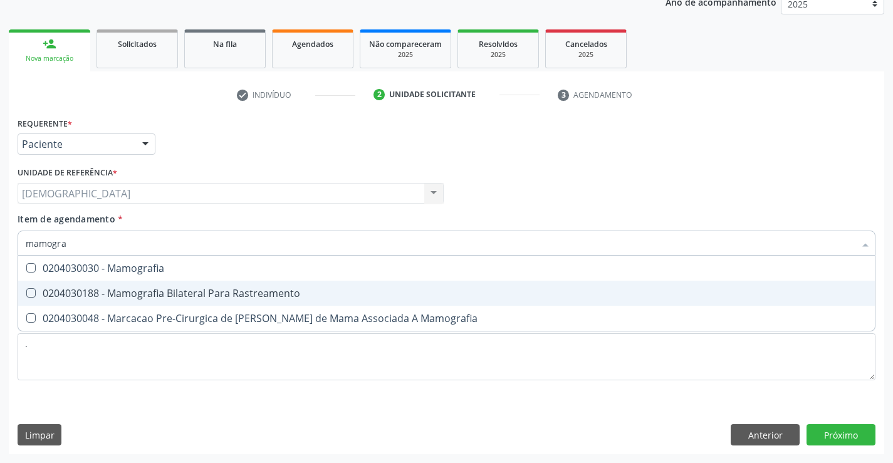
click at [128, 297] on div "0204030188 - Mamografia Bilateral Para Rastreamento" at bounding box center [446, 293] width 841 height 10
checkbox Rastreamento "true"
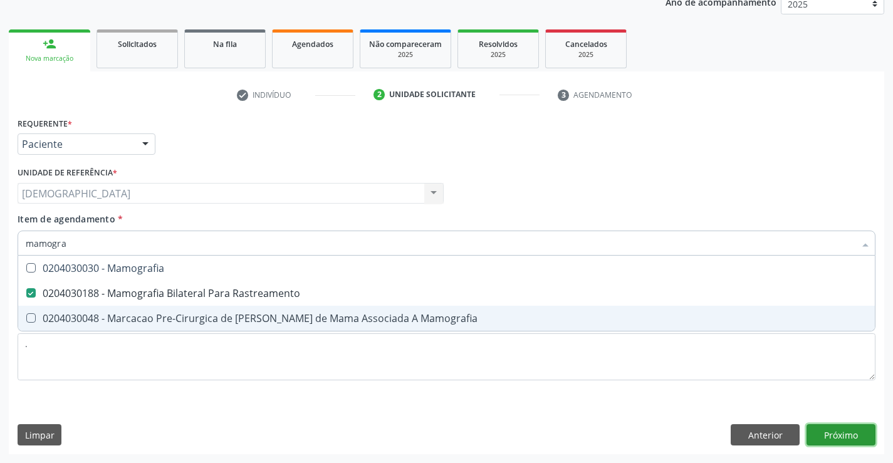
click at [835, 430] on div "Requerente * Paciente Médico(a) Enfermeiro(a) Paciente Nenhum resultado encontr…" at bounding box center [446, 284] width 875 height 340
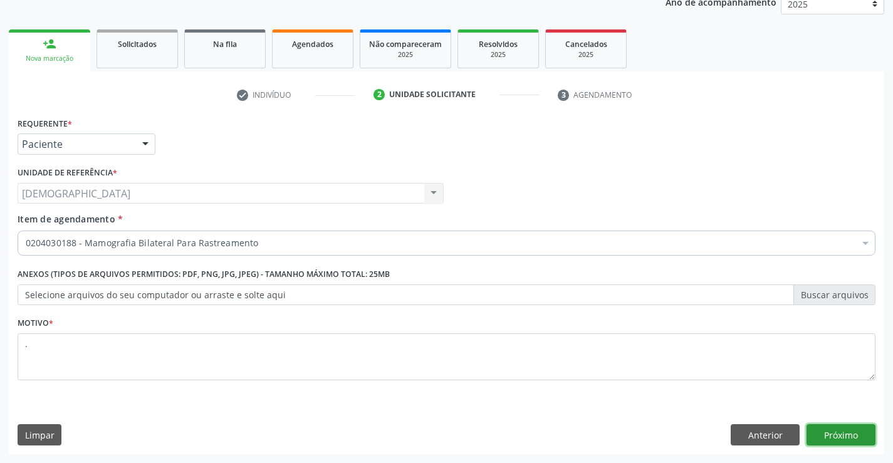
click at [827, 436] on button "Próximo" at bounding box center [840, 434] width 69 height 21
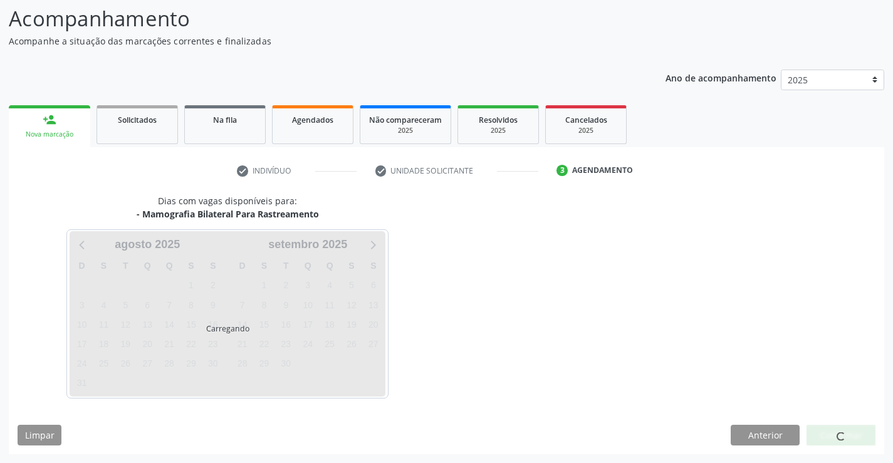
scroll to position [82, 0]
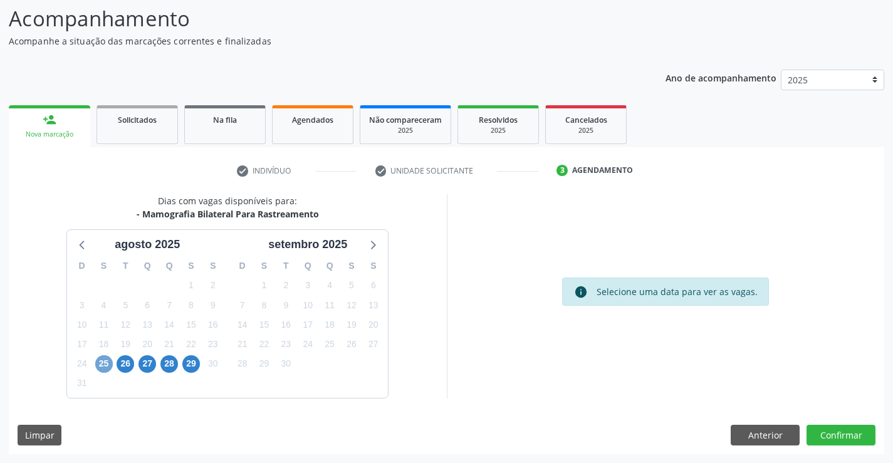
click at [100, 364] on span "25" at bounding box center [104, 364] width 18 height 18
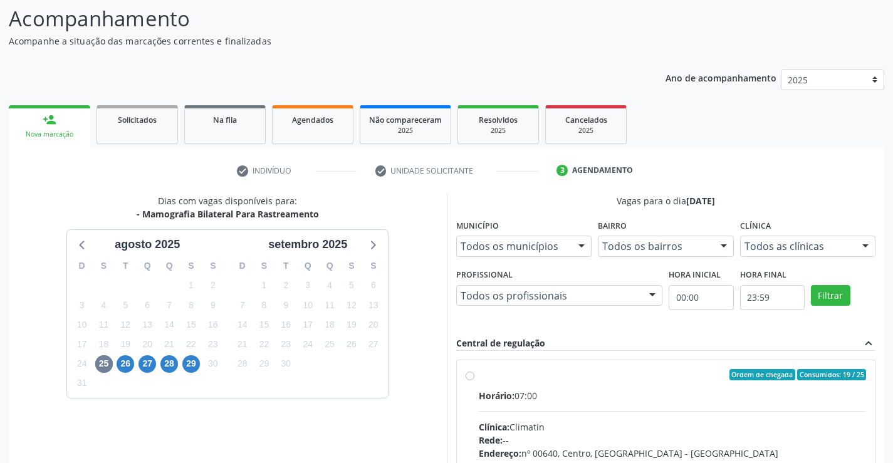
click at [529, 381] on label "Ordem de chegada Consumidos: 19 / 25 Horário: 07:00 Clínica: Climatin Rede: -- …" at bounding box center [673, 465] width 388 height 192
click at [474, 380] on input "Ordem de chegada Consumidos: 19 / 25 Horário: 07:00 Clínica: Climatin Rede: -- …" at bounding box center [469, 374] width 9 height 11
radio input "true"
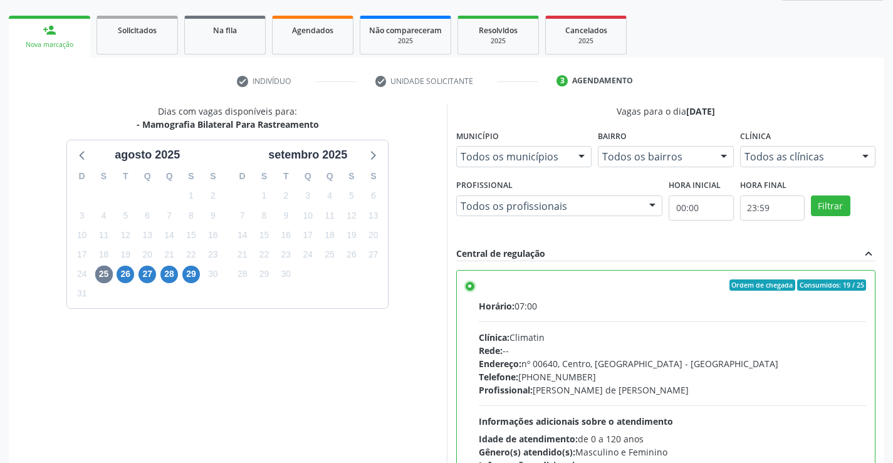
scroll to position [273, 0]
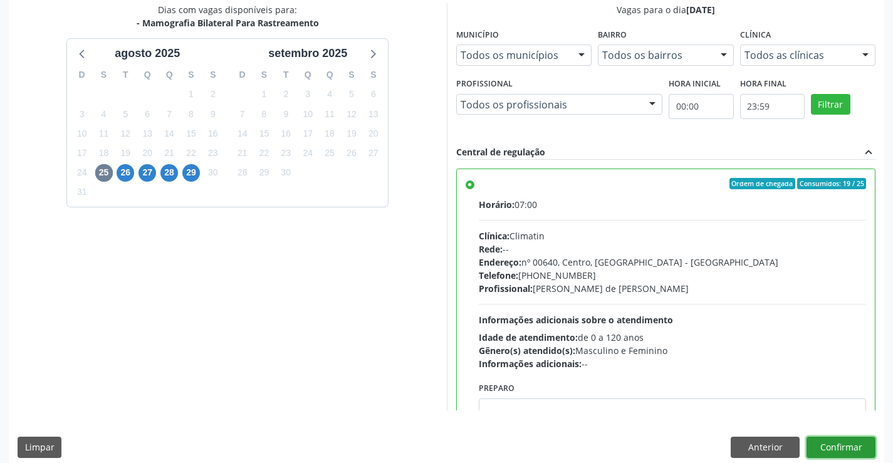
click at [845, 444] on button "Confirmar" at bounding box center [840, 447] width 69 height 21
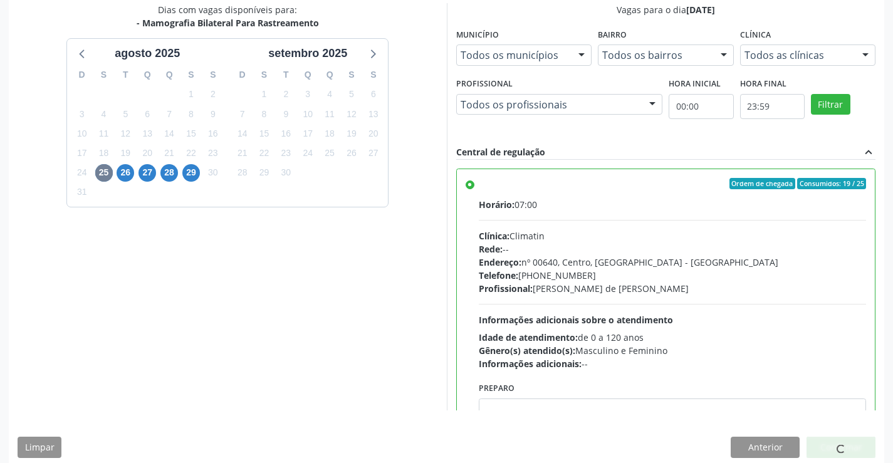
scroll to position [0, 0]
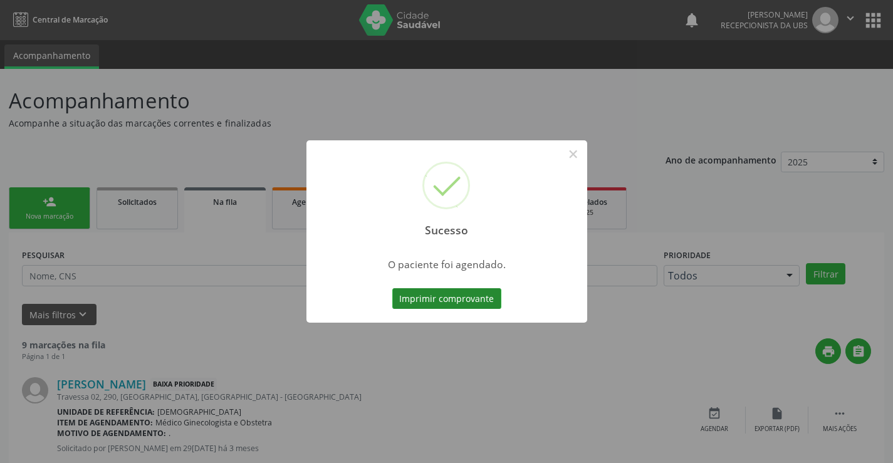
click at [424, 299] on button "Imprimir comprovante" at bounding box center [446, 298] width 109 height 21
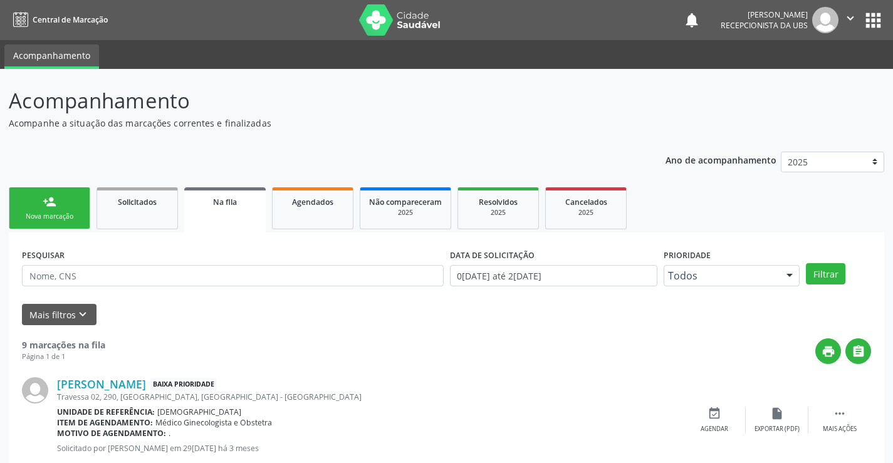
click at [49, 199] on div "person_add" at bounding box center [50, 202] width 14 height 14
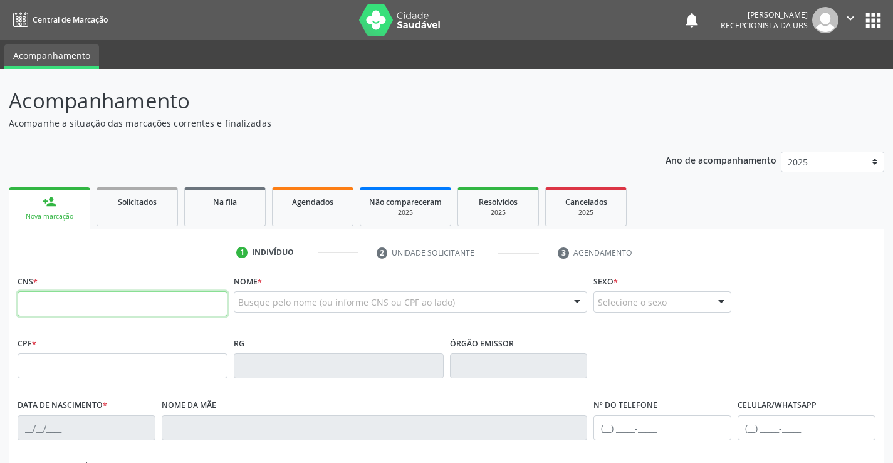
click at [95, 298] on input "text" at bounding box center [123, 303] width 210 height 25
type input "203 1880 6724 0007"
type input "2[DATE]"
type input "[PERSON_NAME] da Conceição"
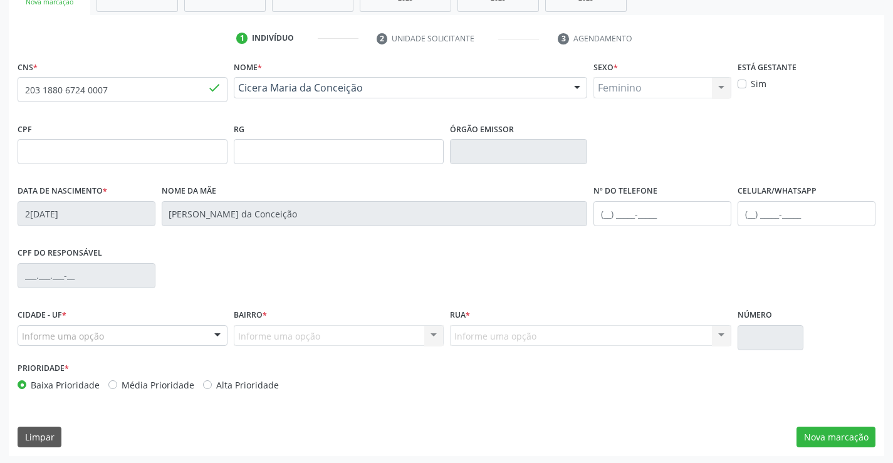
scroll to position [216, 0]
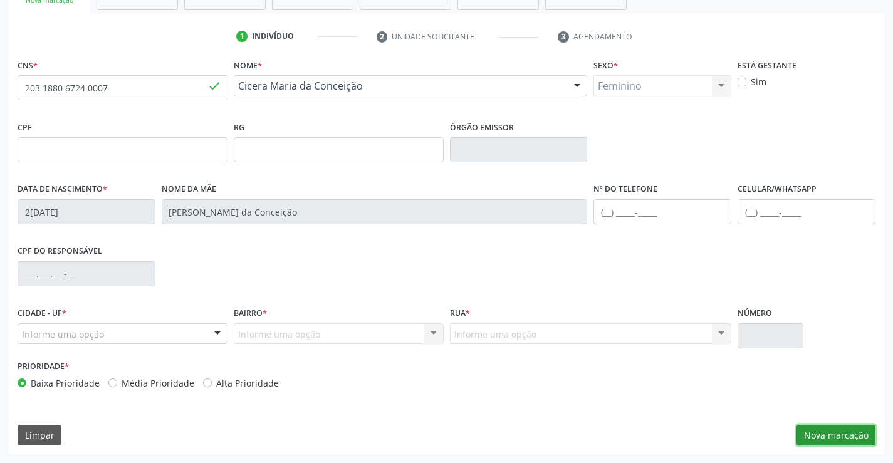
click at [806, 430] on button "Nova marcação" at bounding box center [835, 435] width 79 height 21
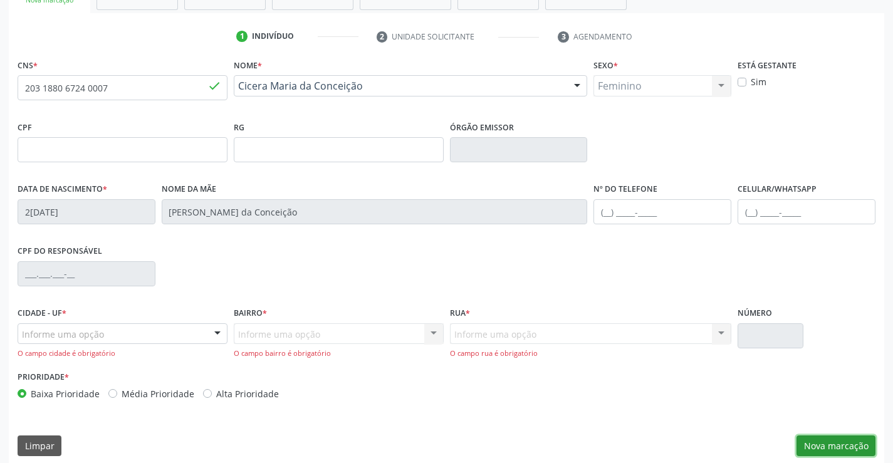
click at [815, 437] on button "Nova marcação" at bounding box center [835, 445] width 79 height 21
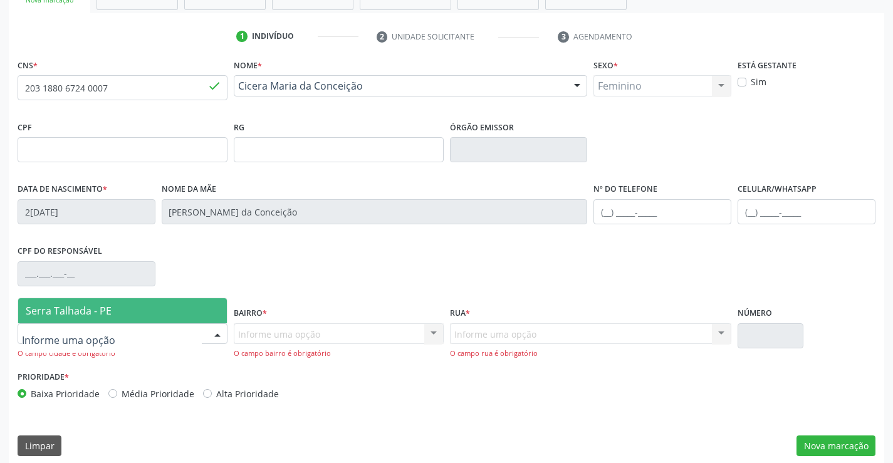
click at [192, 334] on div at bounding box center [123, 333] width 210 height 21
click at [189, 315] on span "Serra Talhada - PE" at bounding box center [122, 310] width 209 height 25
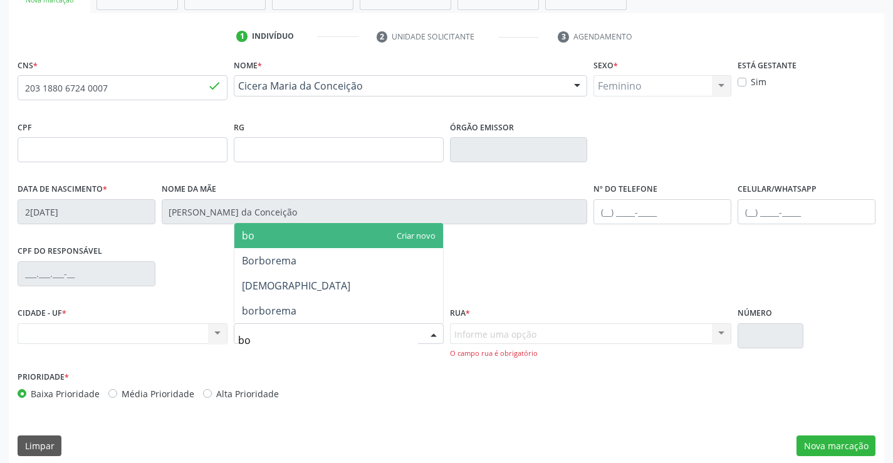
type input "bom"
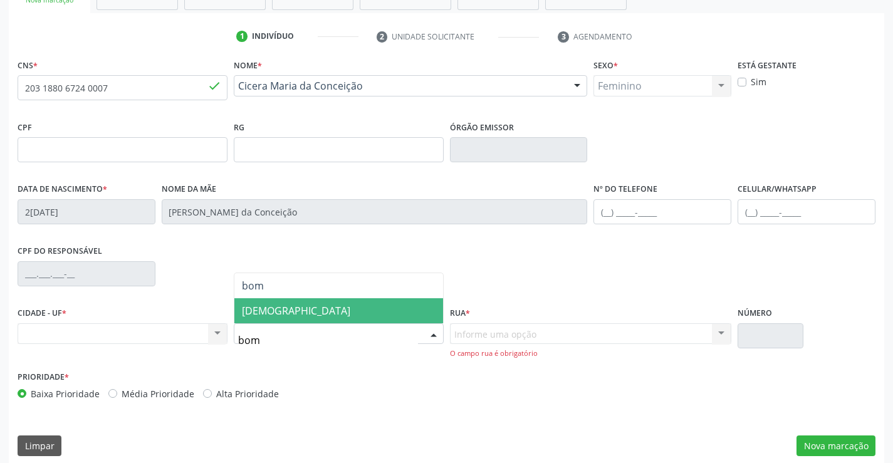
click at [279, 314] on span "[DEMOGRAPHIC_DATA]" at bounding box center [296, 311] width 108 height 14
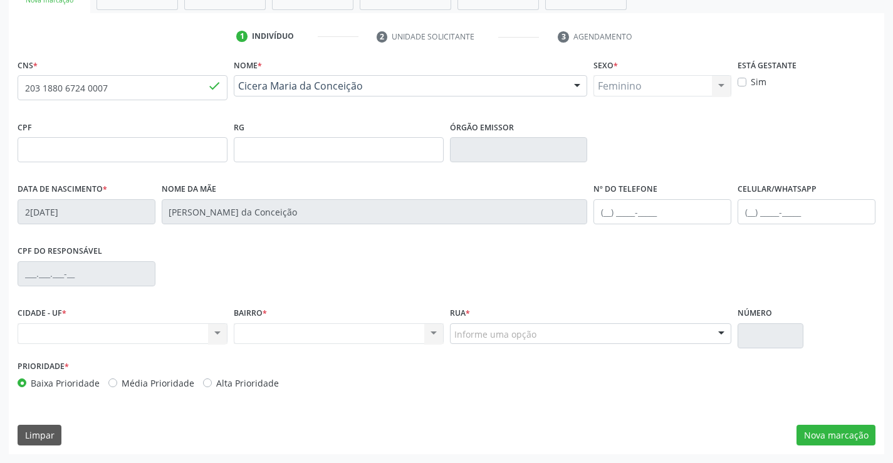
click at [600, 337] on div "Informe uma opção" at bounding box center [591, 333] width 282 height 21
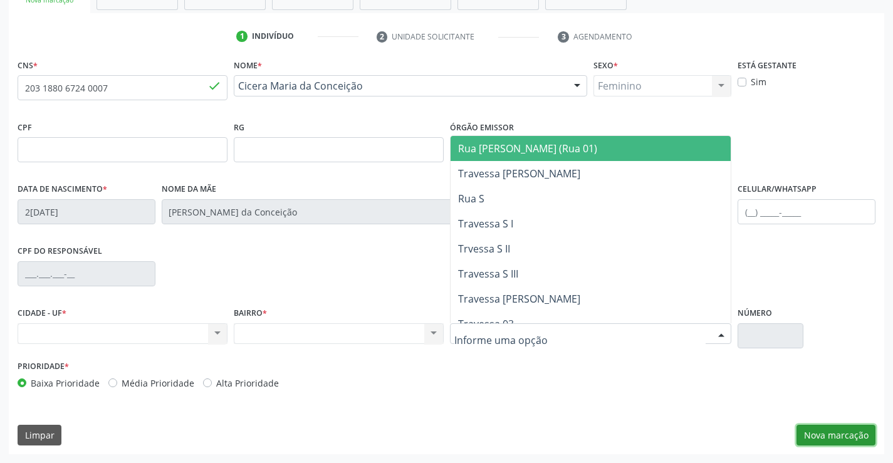
click at [821, 433] on button "Nova marcação" at bounding box center [835, 435] width 79 height 21
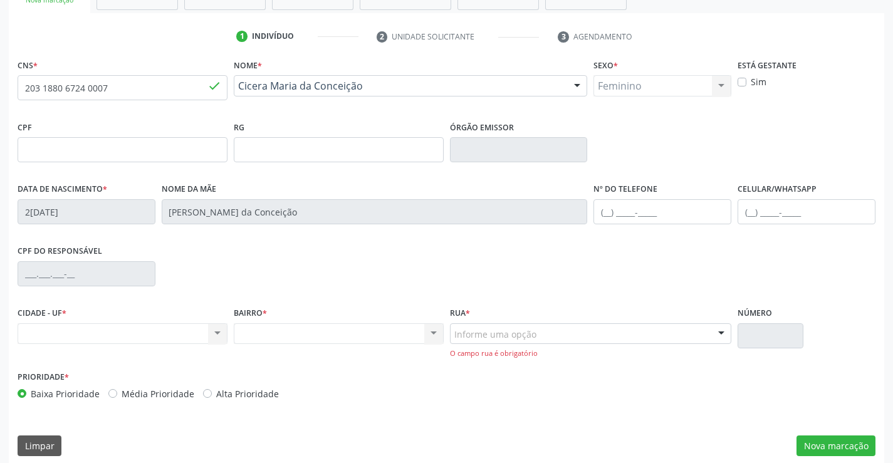
click at [606, 340] on div "Informe uma opção" at bounding box center [591, 333] width 282 height 21
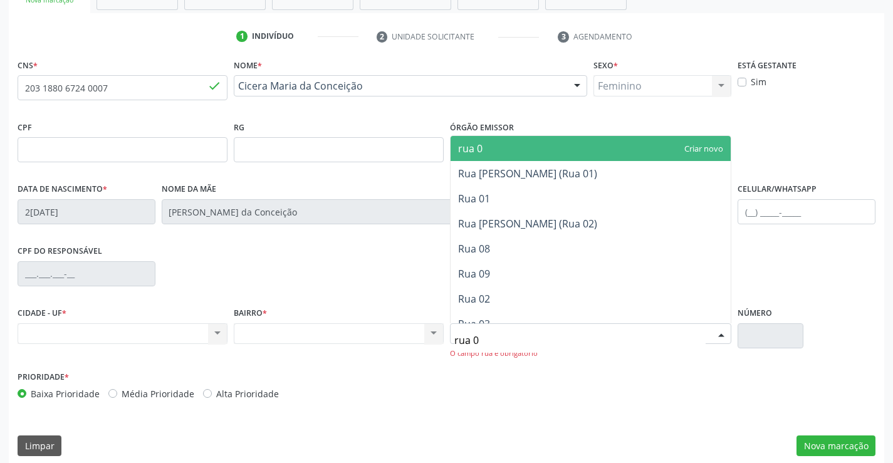
type input "rua 09"
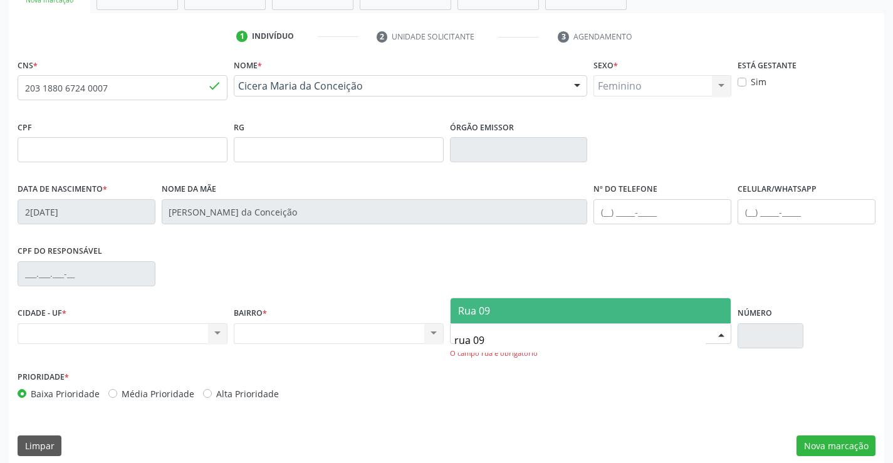
click at [610, 311] on span "Rua 09" at bounding box center [590, 310] width 281 height 25
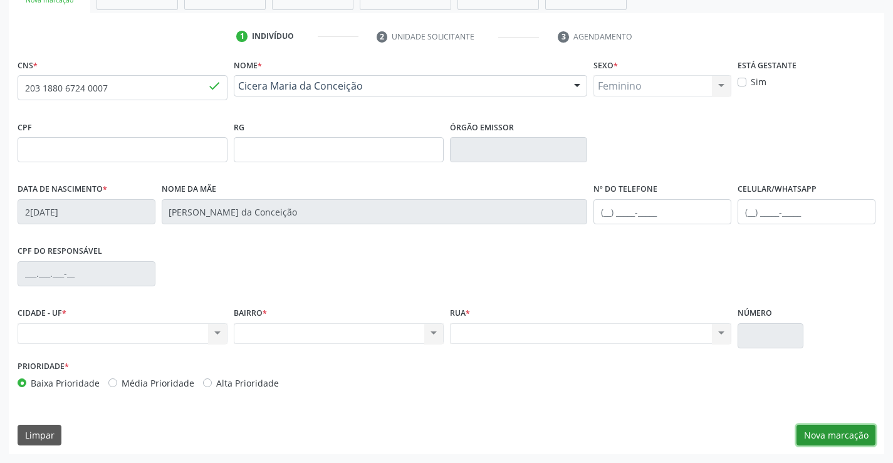
click at [841, 437] on button "Nova marcação" at bounding box center [835, 435] width 79 height 21
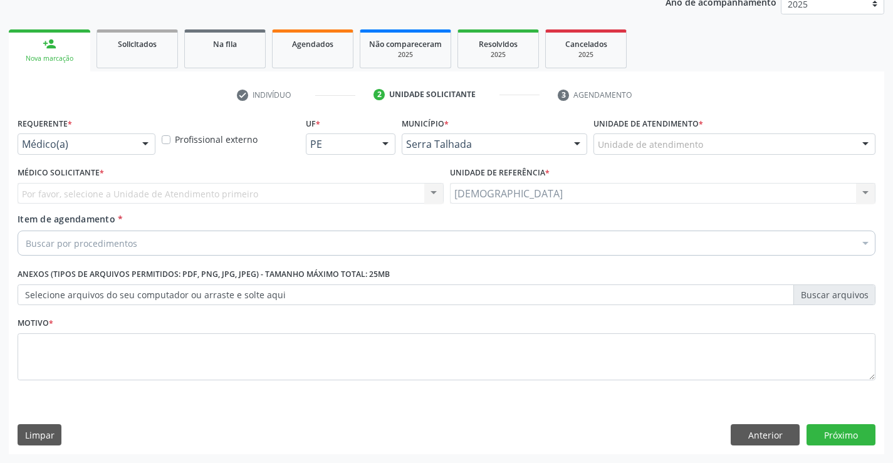
click at [143, 143] on div at bounding box center [145, 144] width 19 height 21
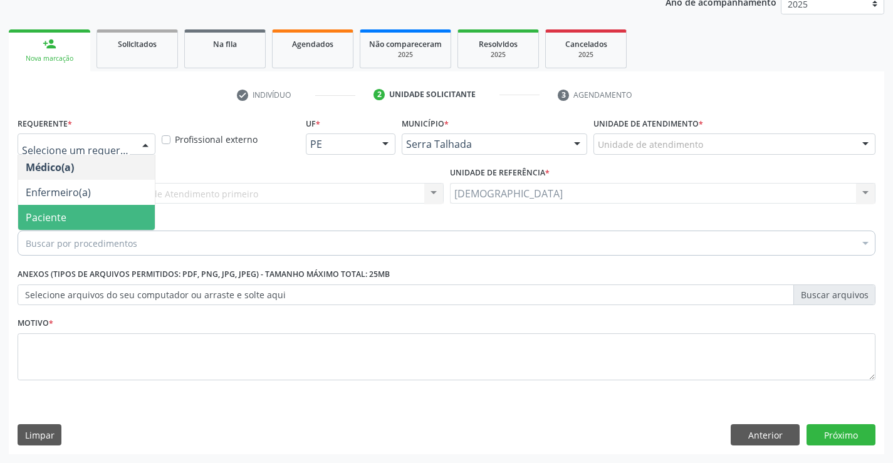
click at [70, 219] on span "Paciente" at bounding box center [86, 217] width 137 height 25
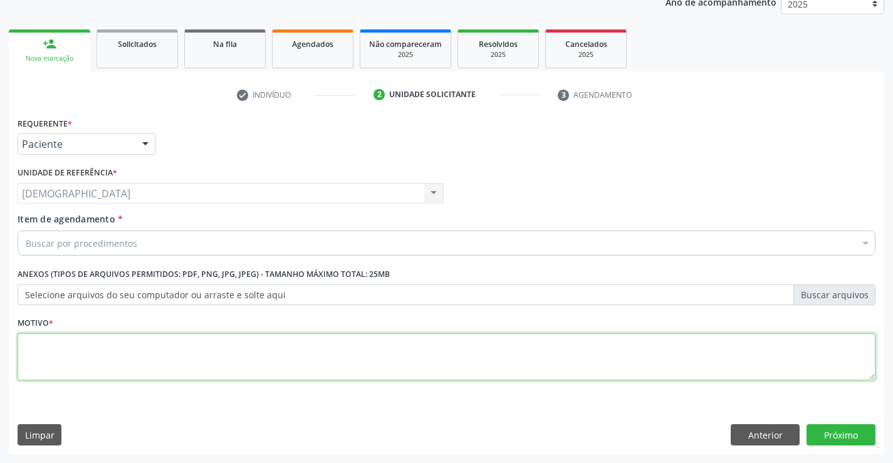
click at [45, 342] on textarea at bounding box center [447, 357] width 858 height 48
type textarea "."
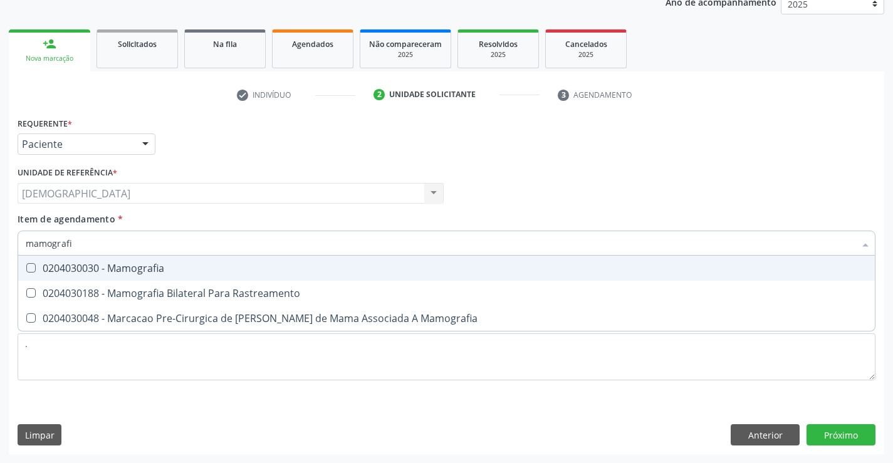
type input "mamografia"
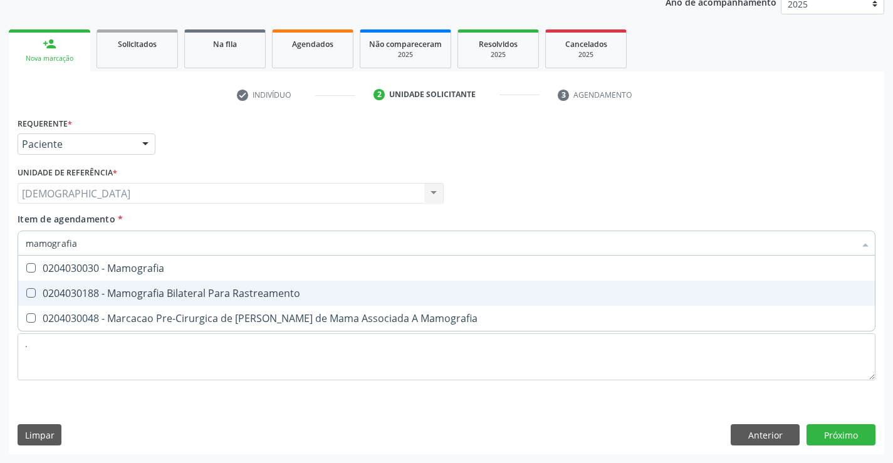
click at [136, 293] on div "0204030188 - Mamografia Bilateral Para Rastreamento" at bounding box center [446, 293] width 841 height 10
checkbox Rastreamento "true"
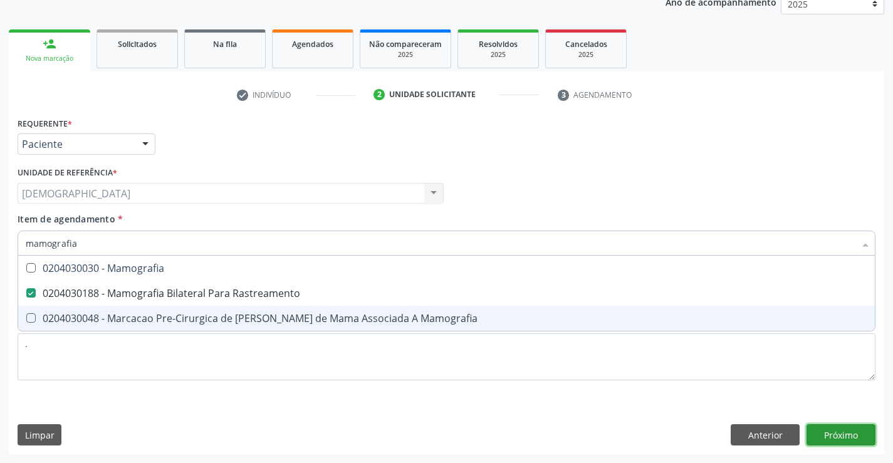
click at [822, 432] on div "Requerente * Paciente Médico(a) Enfermeiro(a) Paciente Nenhum resultado encontr…" at bounding box center [446, 284] width 875 height 340
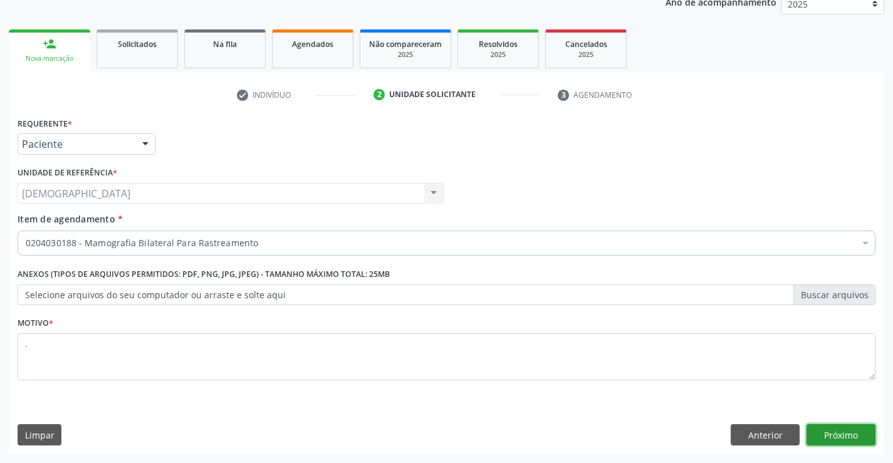
click at [822, 432] on button "Próximo" at bounding box center [840, 434] width 69 height 21
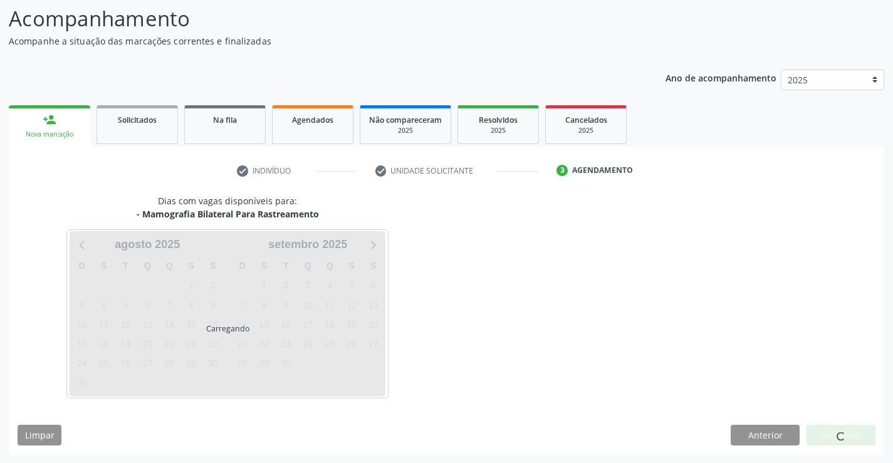
scroll to position [82, 0]
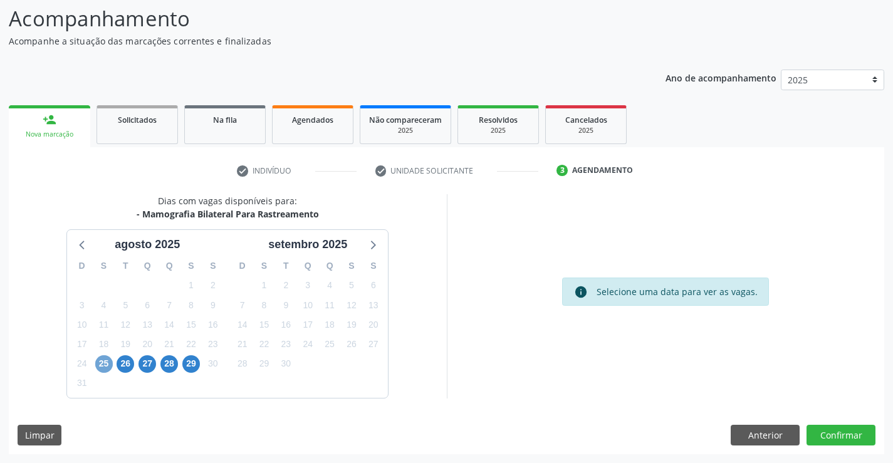
click at [98, 358] on span "25" at bounding box center [104, 364] width 18 height 18
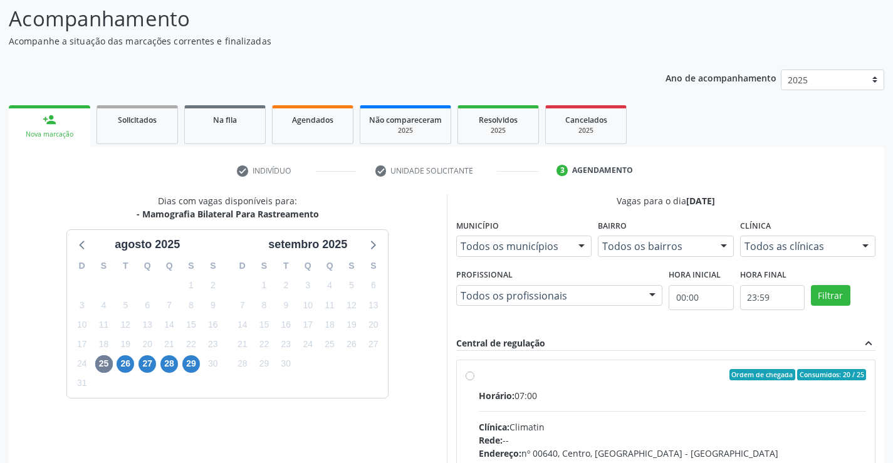
click at [545, 380] on label "Ordem de chegada Consumidos: 20 / 25 Horário: 07:00 Clínica: Climatin Rede: -- …" at bounding box center [673, 465] width 388 height 192
click at [474, 380] on input "Ordem de chegada Consumidos: 20 / 25 Horário: 07:00 Clínica: Climatin Rede: -- …" at bounding box center [469, 374] width 9 height 11
radio input "true"
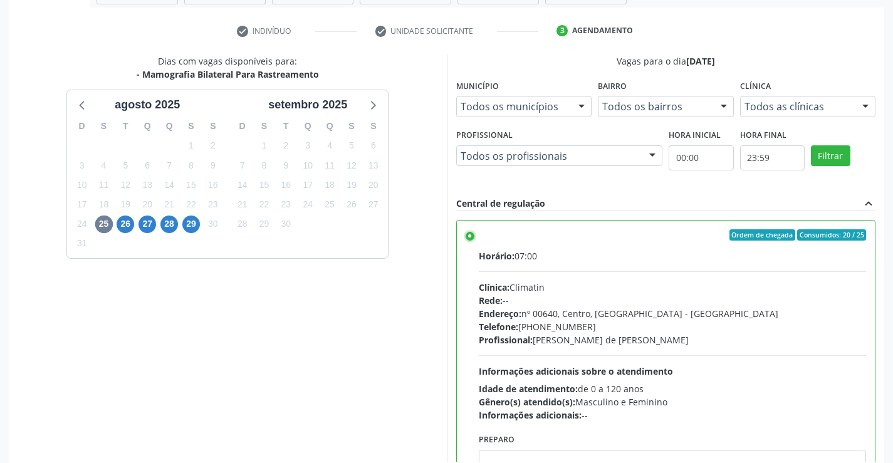
scroll to position [286, 0]
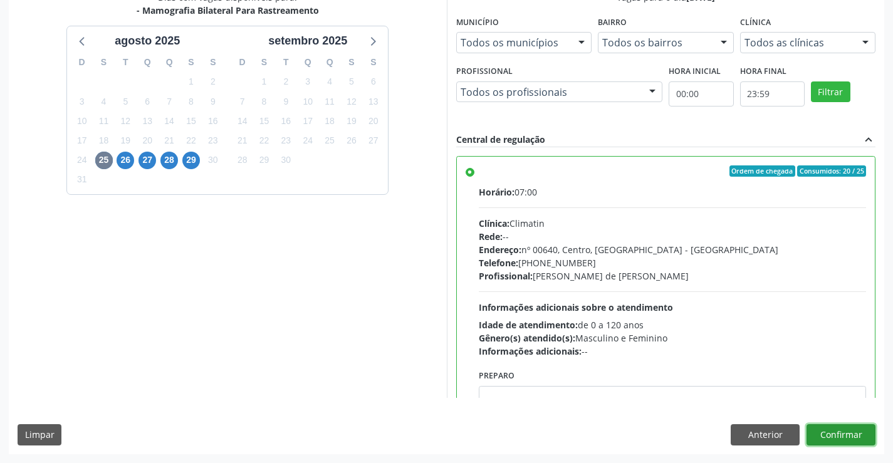
click at [849, 429] on button "Confirmar" at bounding box center [840, 434] width 69 height 21
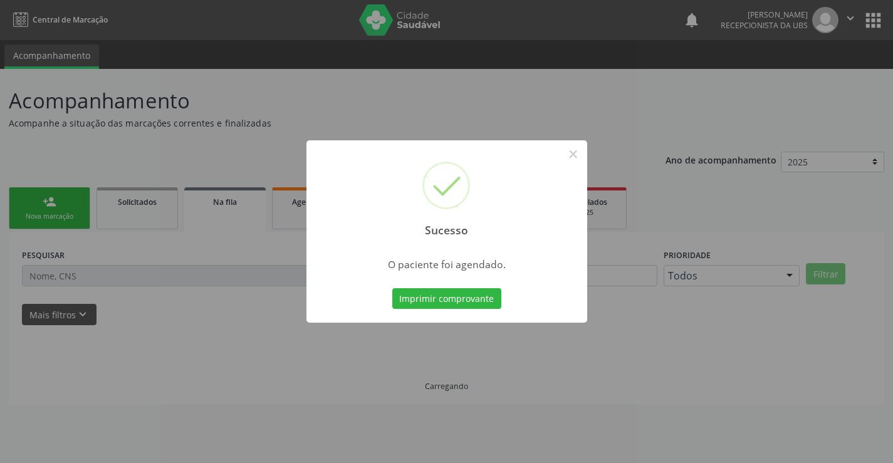
scroll to position [0, 0]
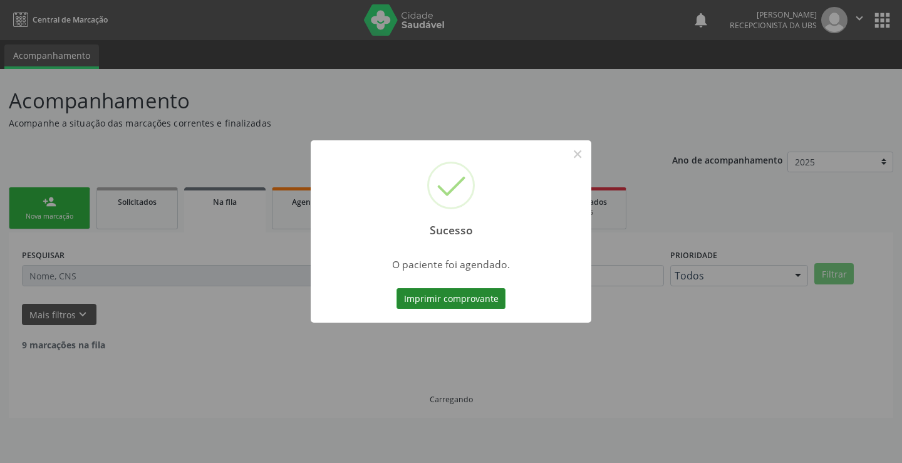
click at [475, 296] on button "Imprimir comprovante" at bounding box center [451, 298] width 109 height 21
